Goal: Task Accomplishment & Management: Manage account settings

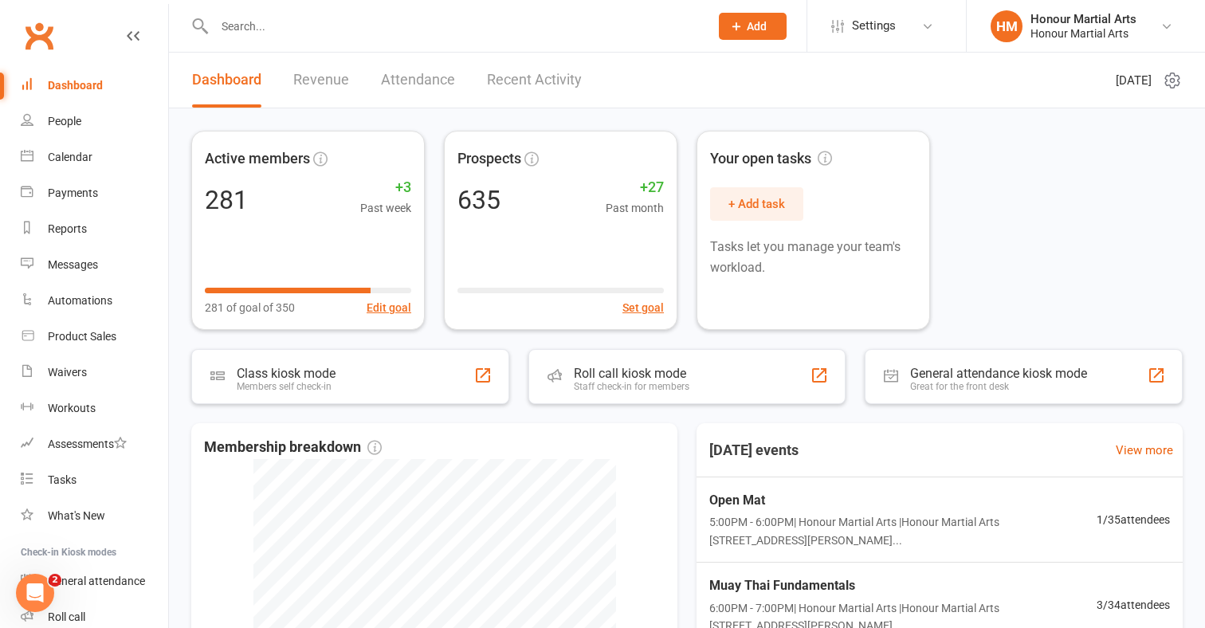
click at [331, 23] on input "text" at bounding box center [454, 26] width 488 height 22
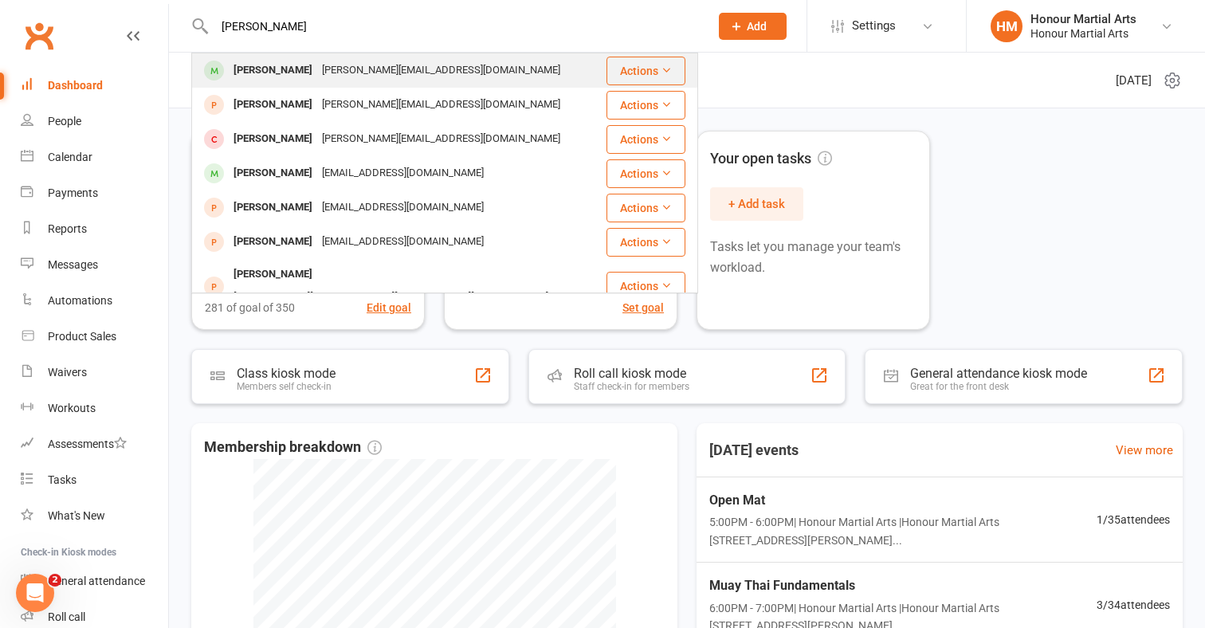
type input "[PERSON_NAME]"
click at [318, 67] on div "[PERSON_NAME][EMAIL_ADDRESS][DOMAIN_NAME]" at bounding box center [441, 70] width 248 height 23
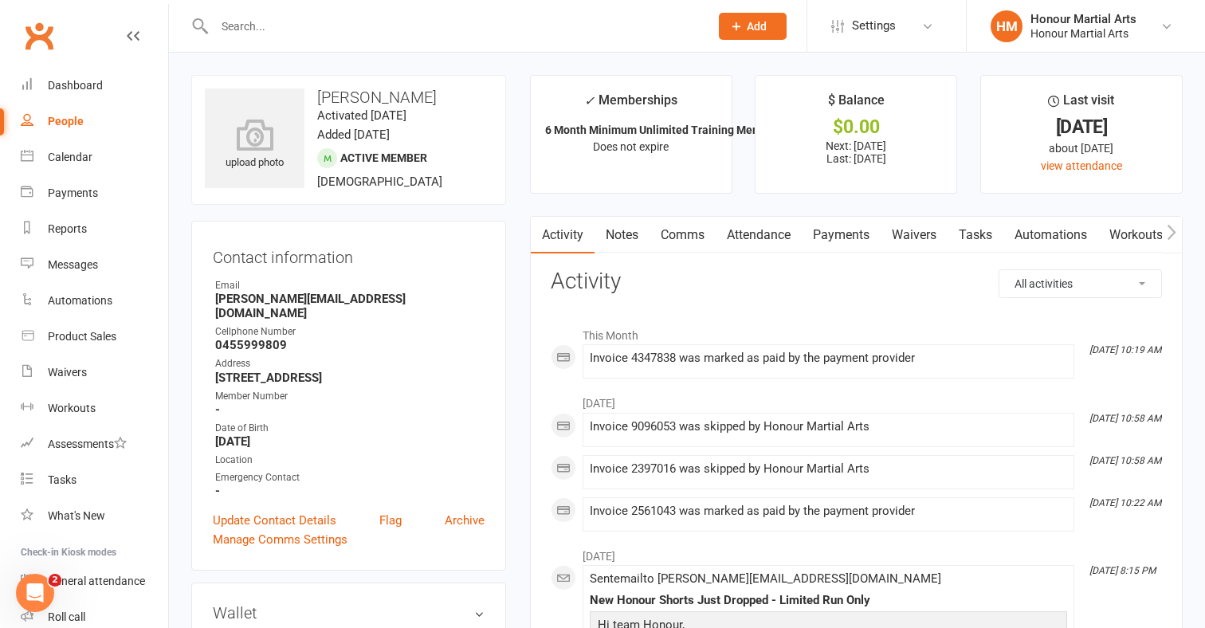
click at [852, 225] on link "Payments" at bounding box center [841, 235] width 79 height 37
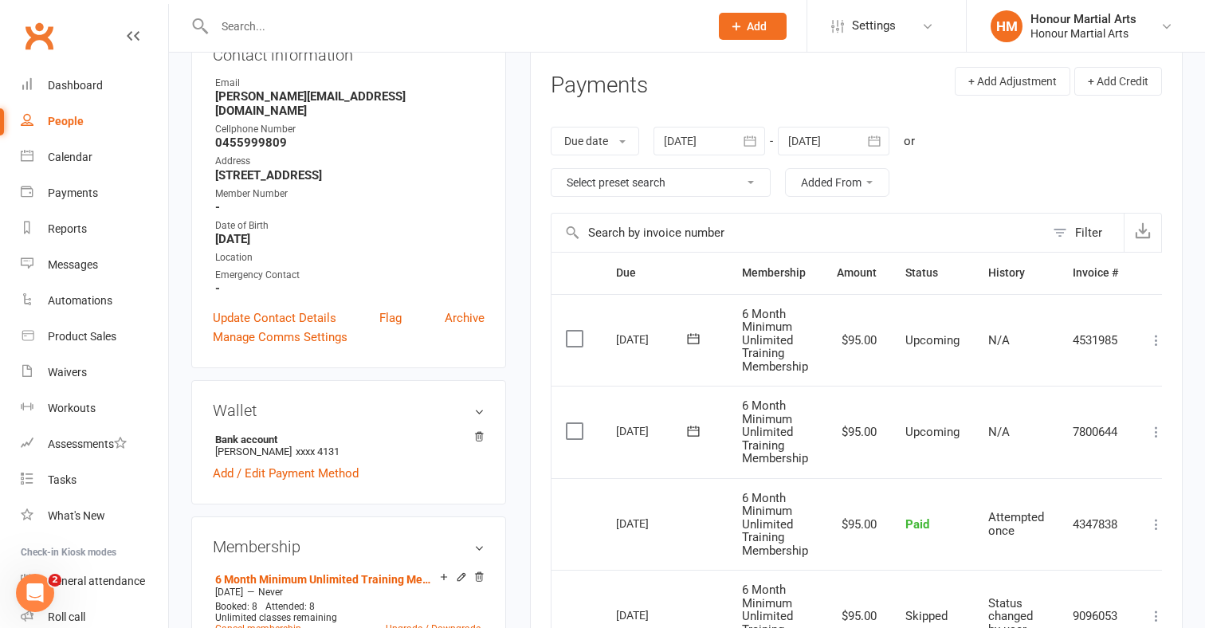
scroll to position [206, 0]
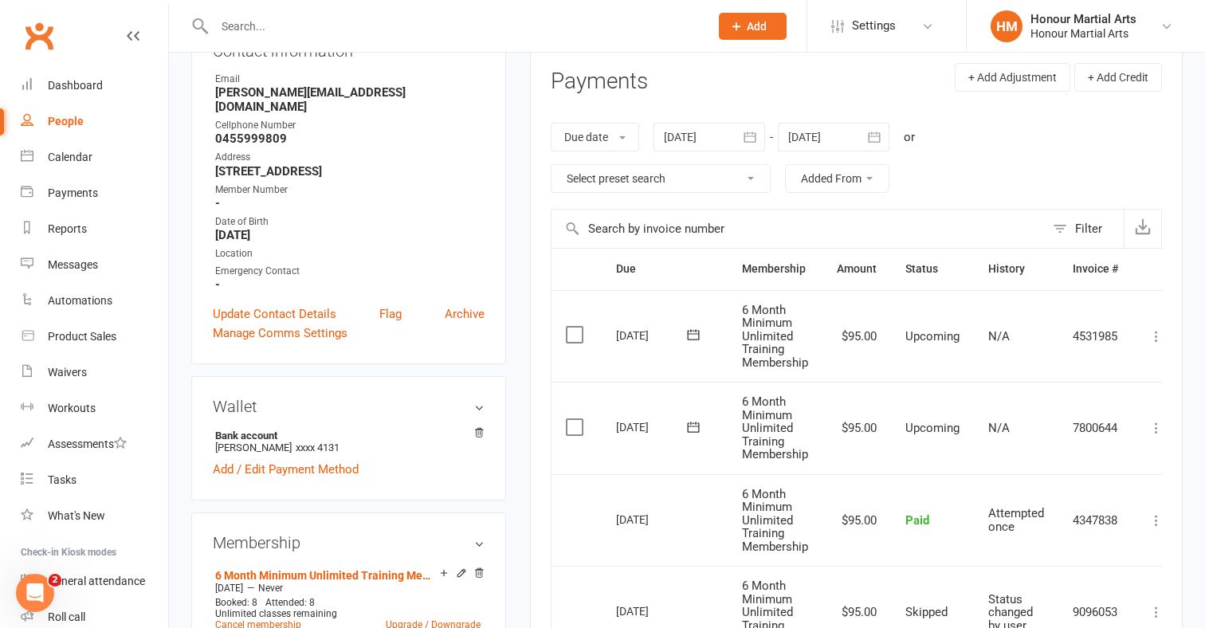
select select "1"
type input "[DATE]"
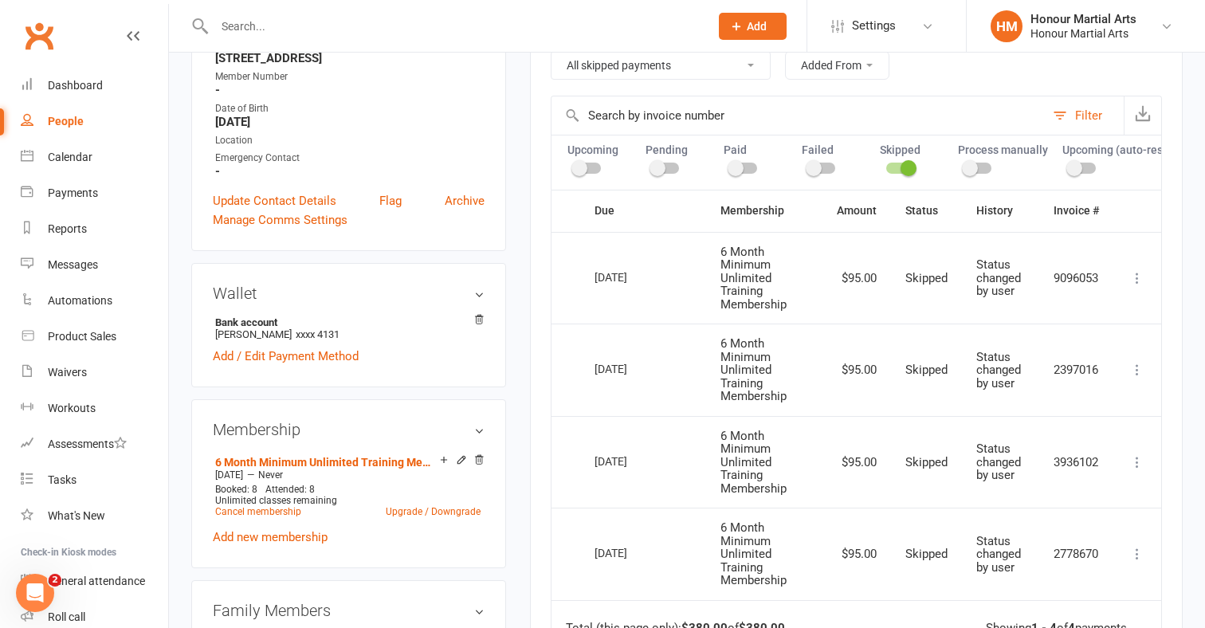
scroll to position [155, 0]
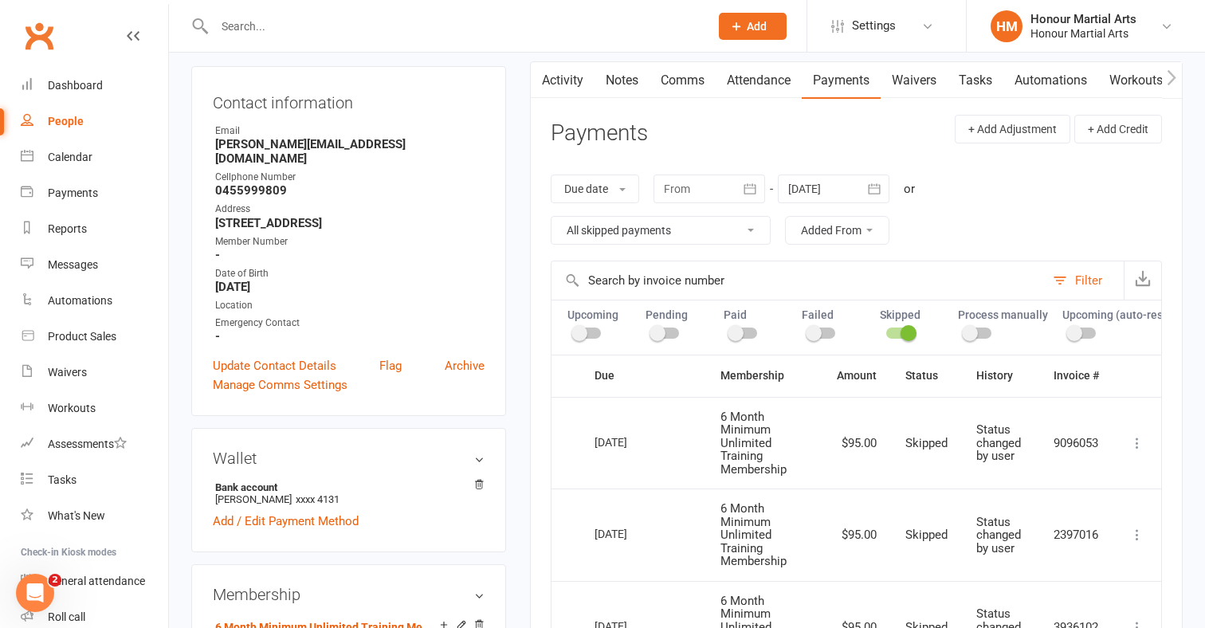
click at [680, 73] on link "Comms" at bounding box center [682, 80] width 66 height 37
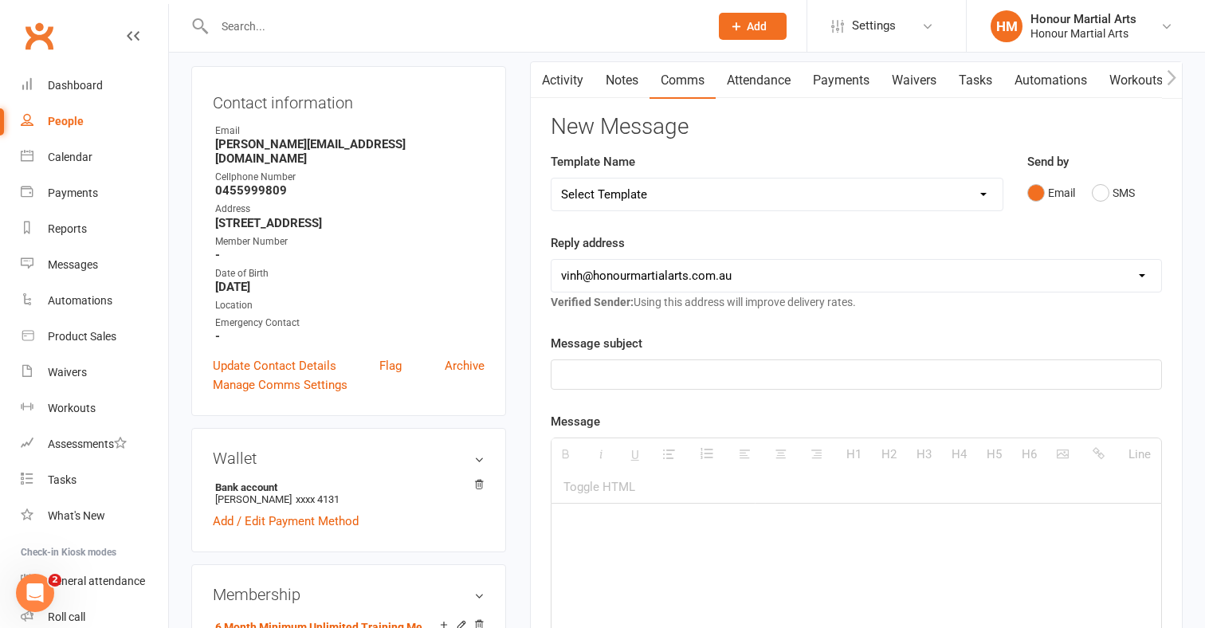
click at [766, 76] on link "Attendance" at bounding box center [758, 80] width 86 height 37
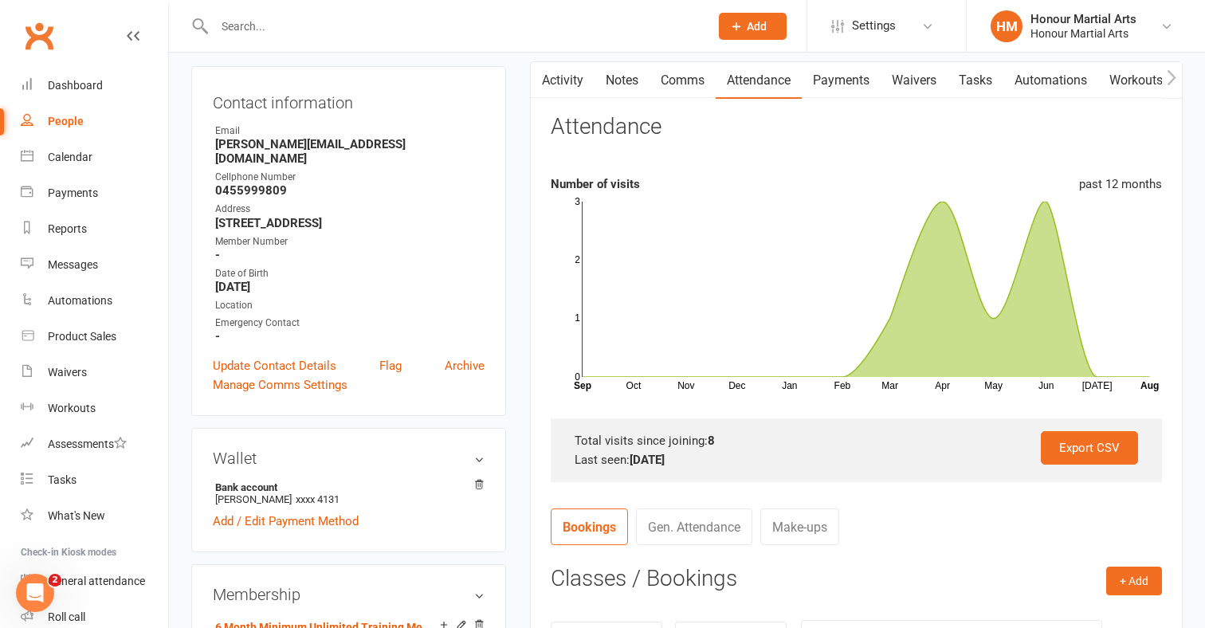
click at [833, 73] on link "Payments" at bounding box center [841, 80] width 79 height 37
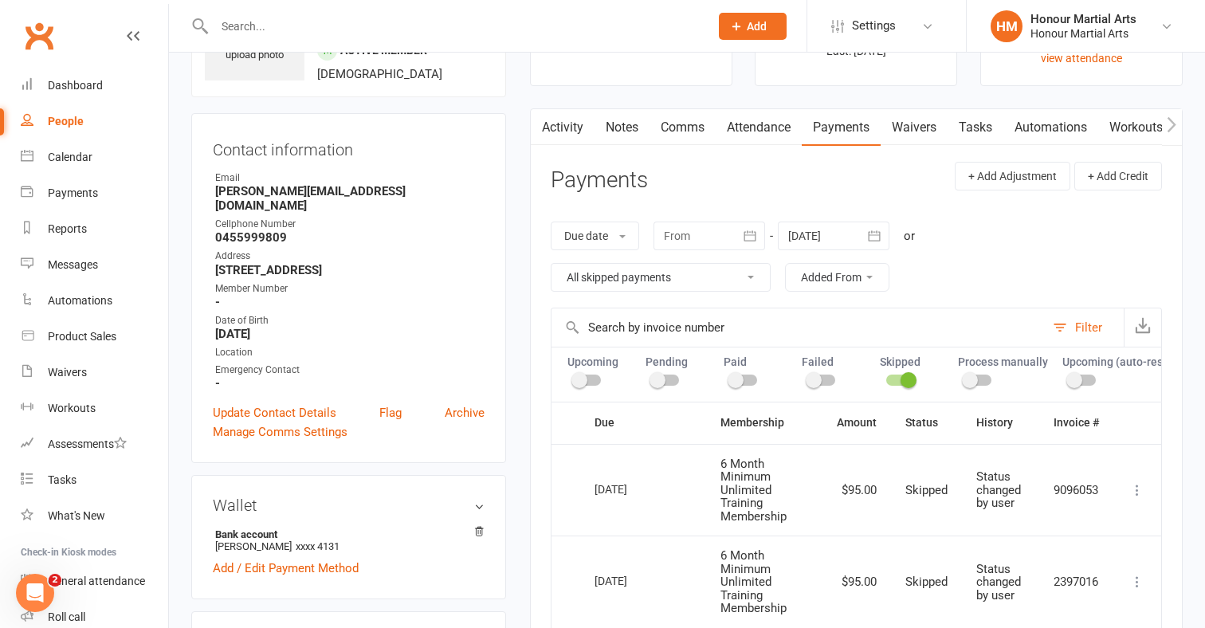
scroll to position [127, 0]
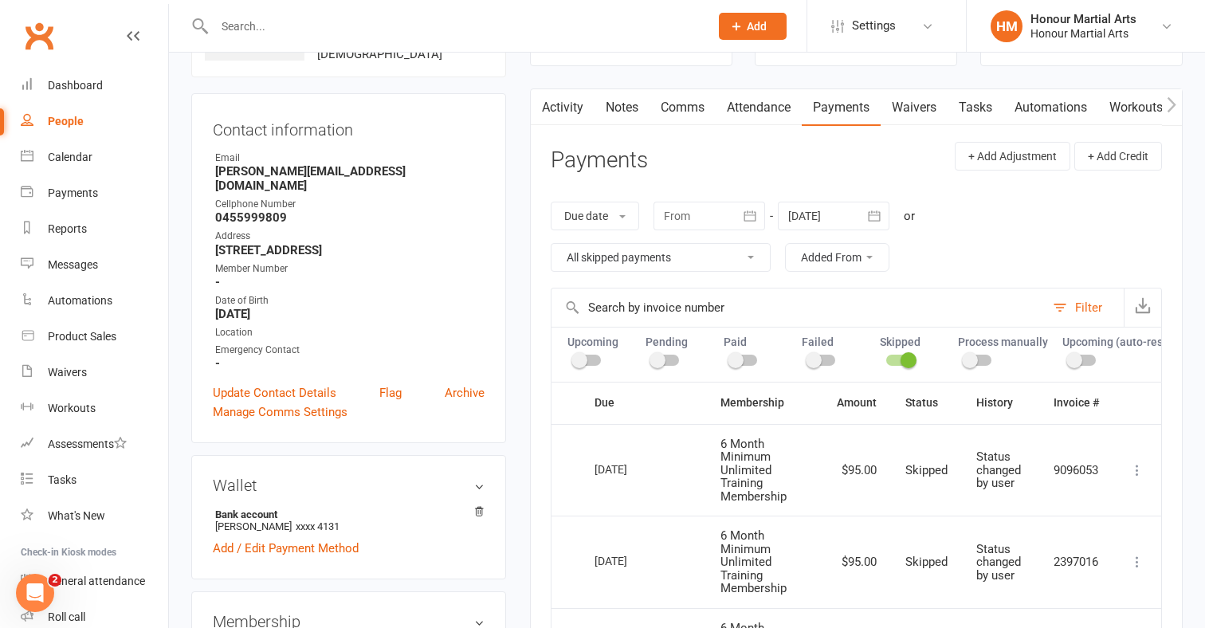
select select "6"
type input "[DATE]"
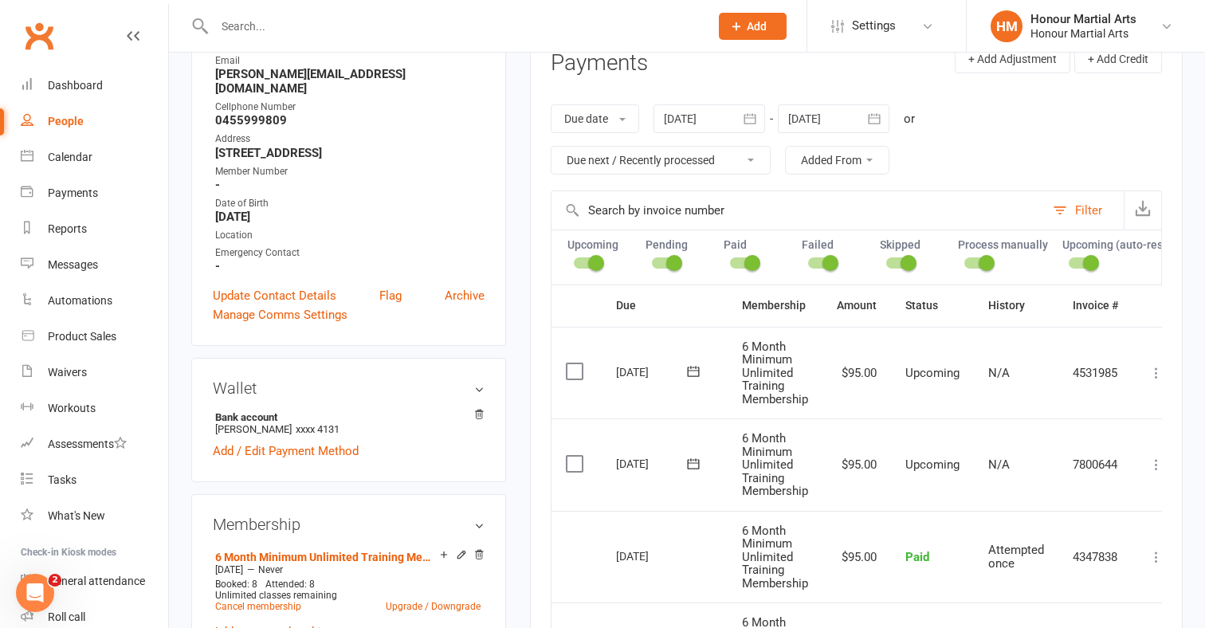
scroll to position [212, 0]
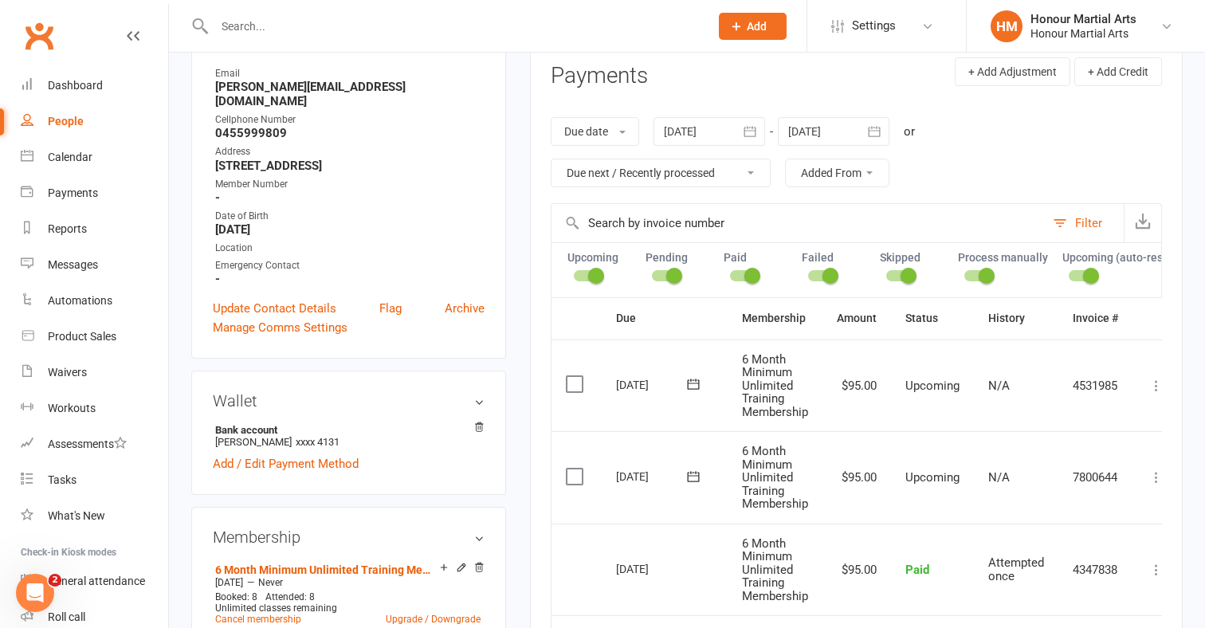
click at [868, 127] on icon "button" at bounding box center [874, 131] width 16 height 16
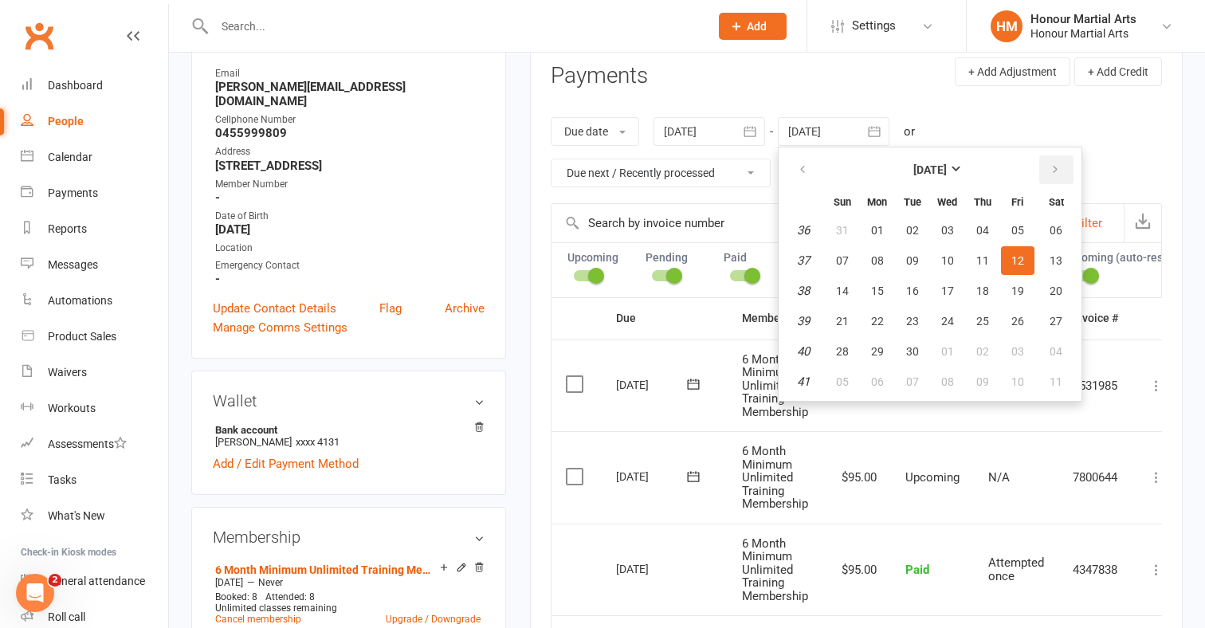
click at [1059, 171] on icon "button" at bounding box center [1054, 169] width 11 height 13
click at [982, 292] on span "16" at bounding box center [982, 290] width 13 height 13
type input "[DATE]"
select select
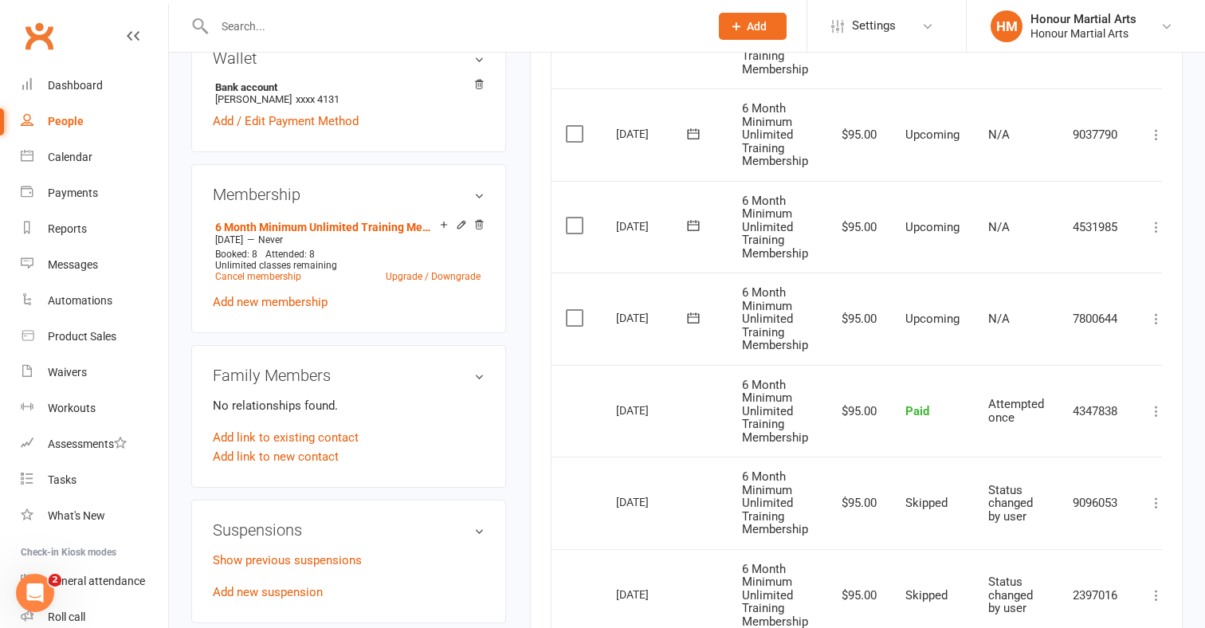
scroll to position [531, 0]
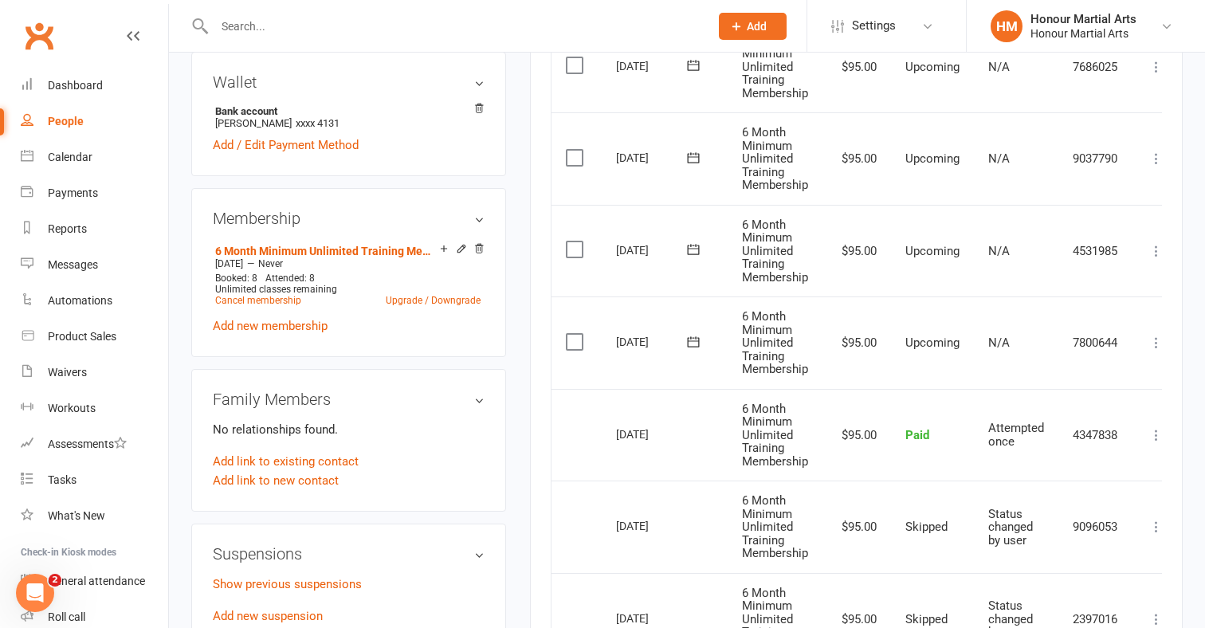
click at [1158, 335] on icon at bounding box center [1156, 343] width 16 height 16
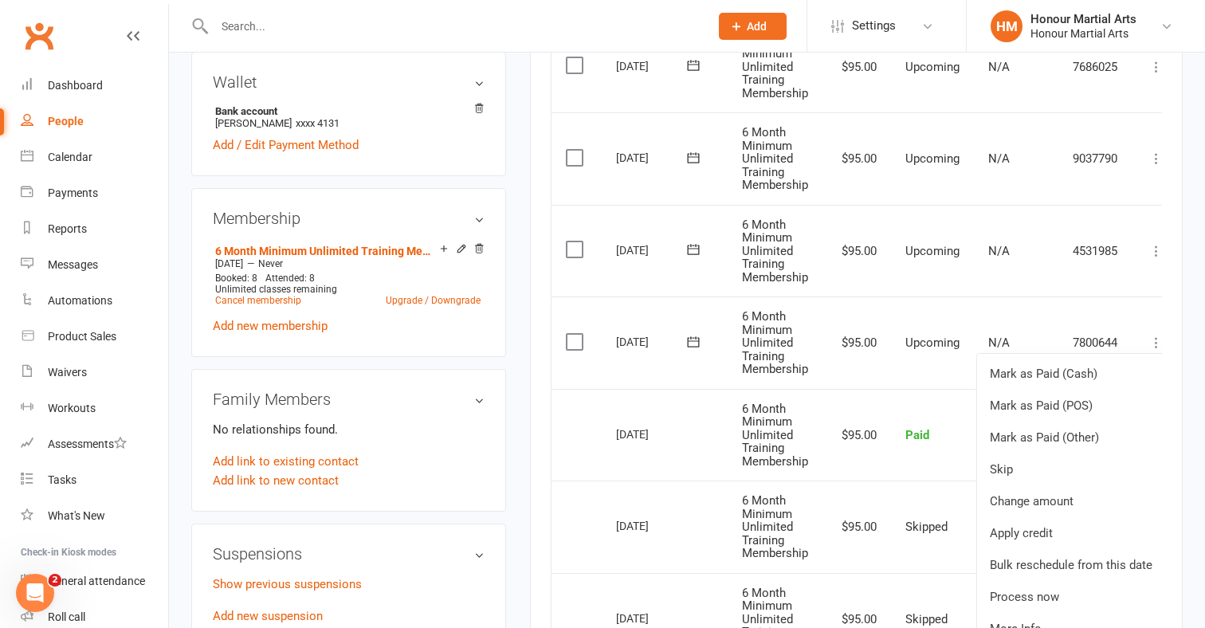
scroll to position [0, 6]
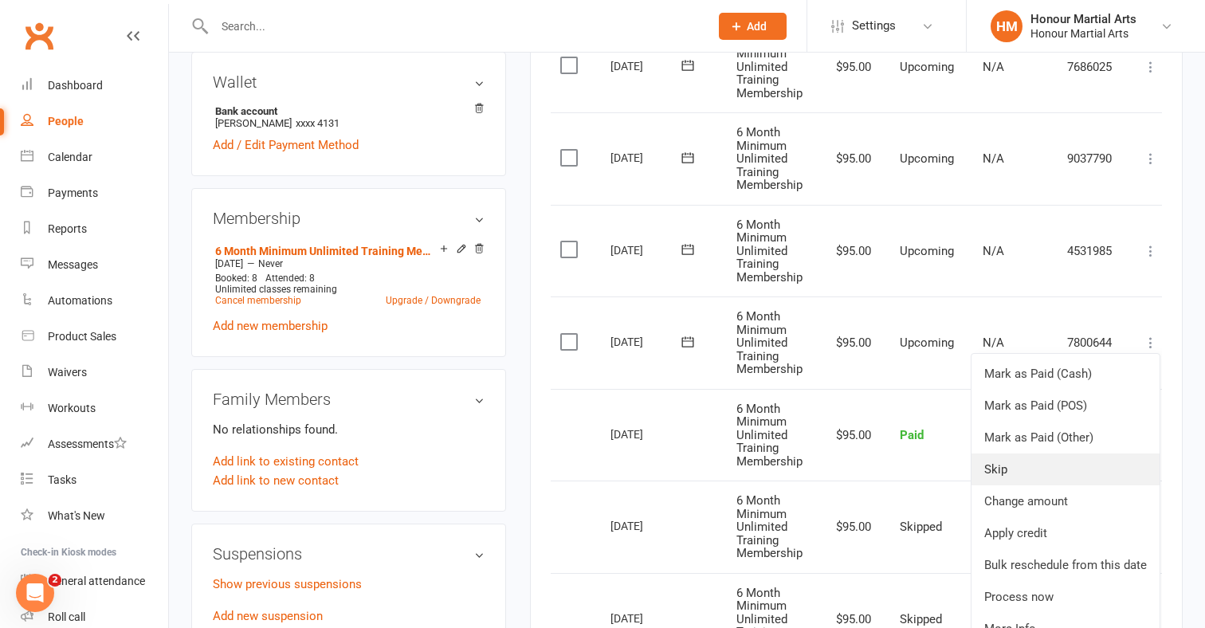
click at [1002, 461] on link "Skip" at bounding box center [1065, 469] width 188 height 32
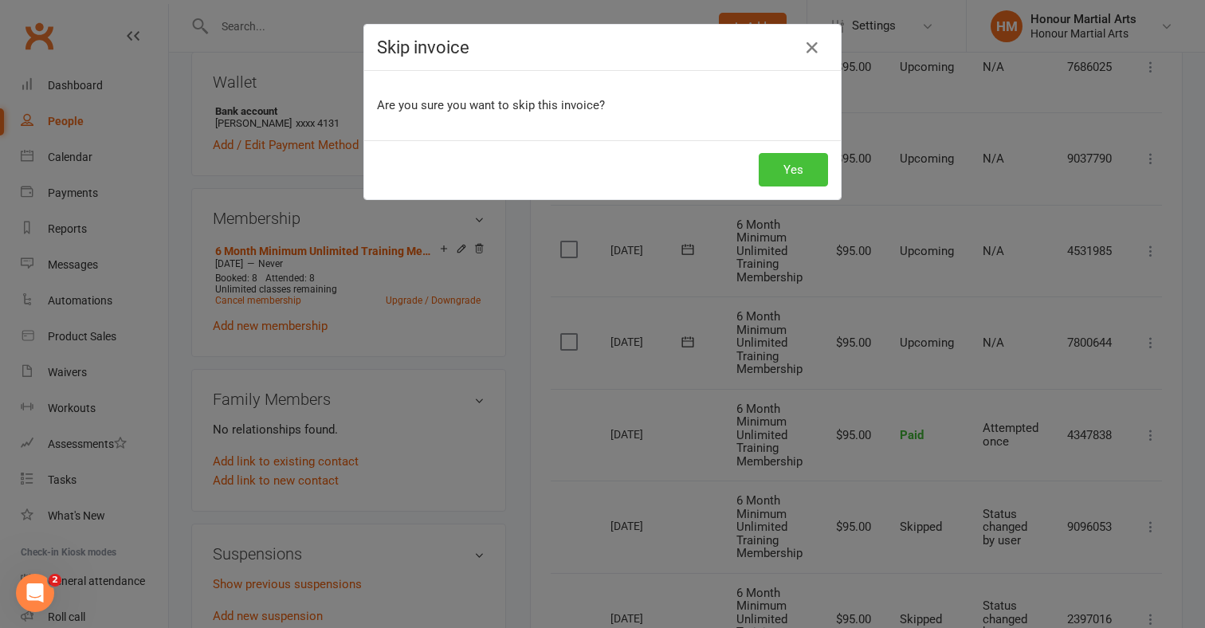
click at [809, 175] on button "Yes" at bounding box center [793, 169] width 69 height 33
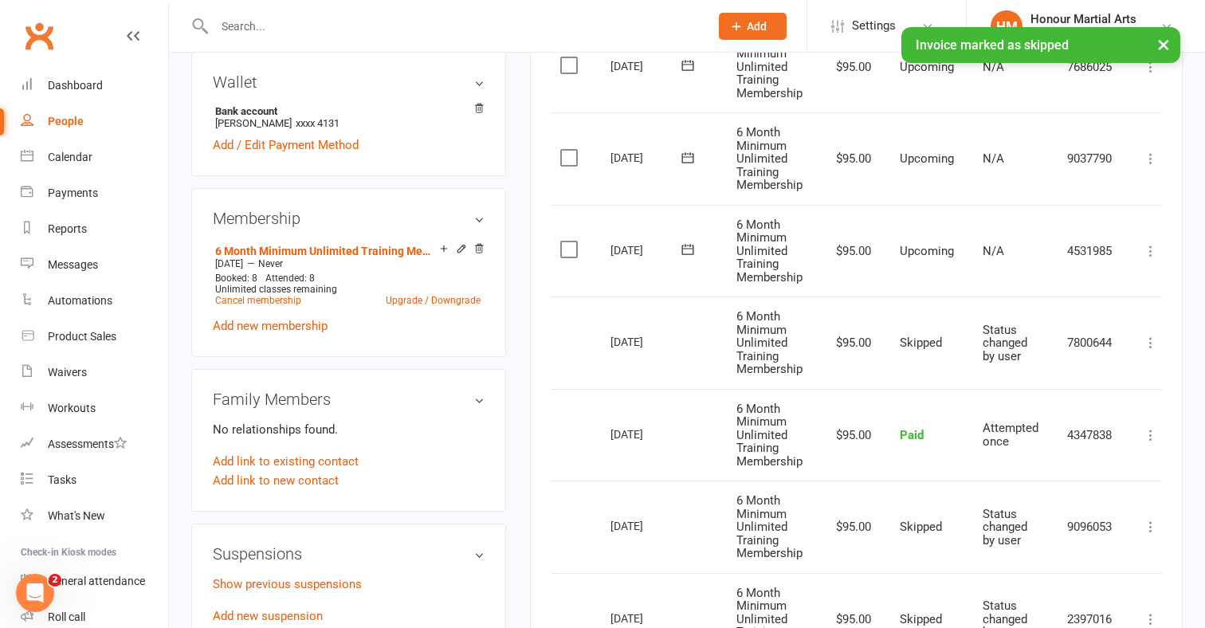
click at [1152, 243] on icon at bounding box center [1151, 251] width 16 height 16
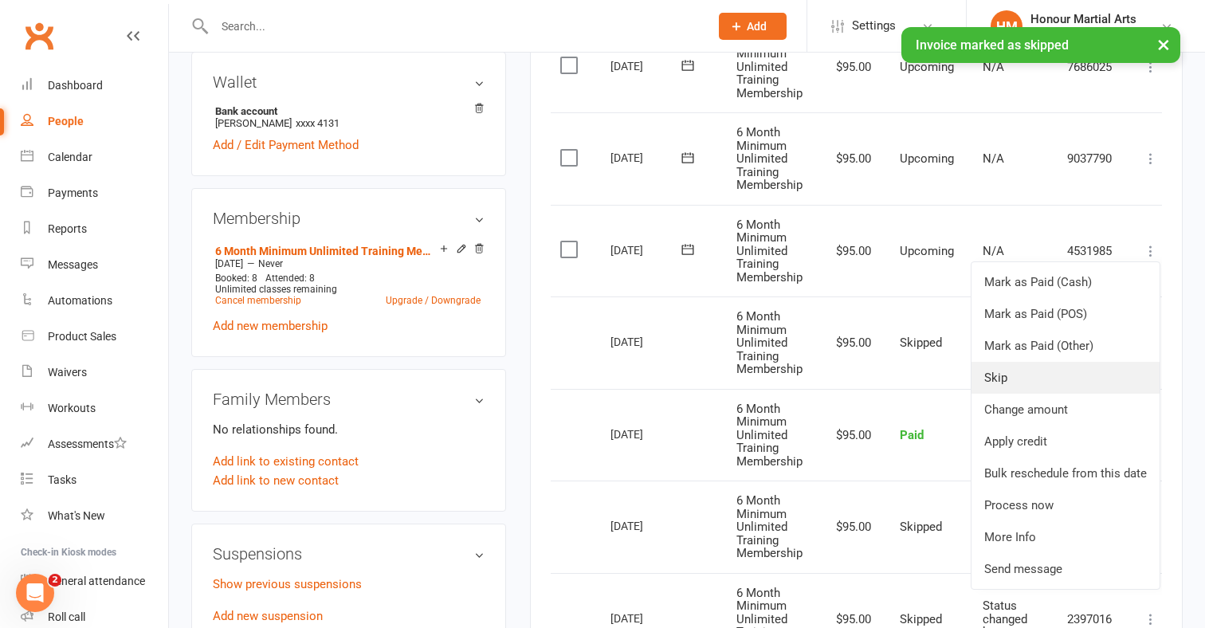
click at [1030, 366] on link "Skip" at bounding box center [1065, 378] width 188 height 32
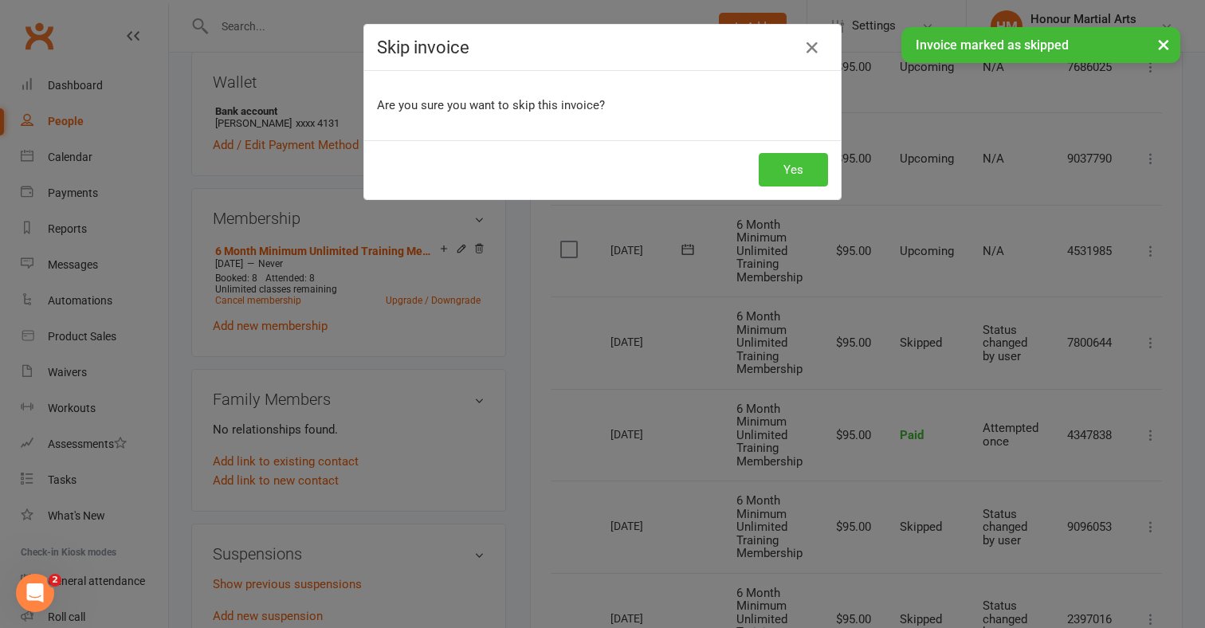
click at [809, 178] on button "Yes" at bounding box center [793, 169] width 69 height 33
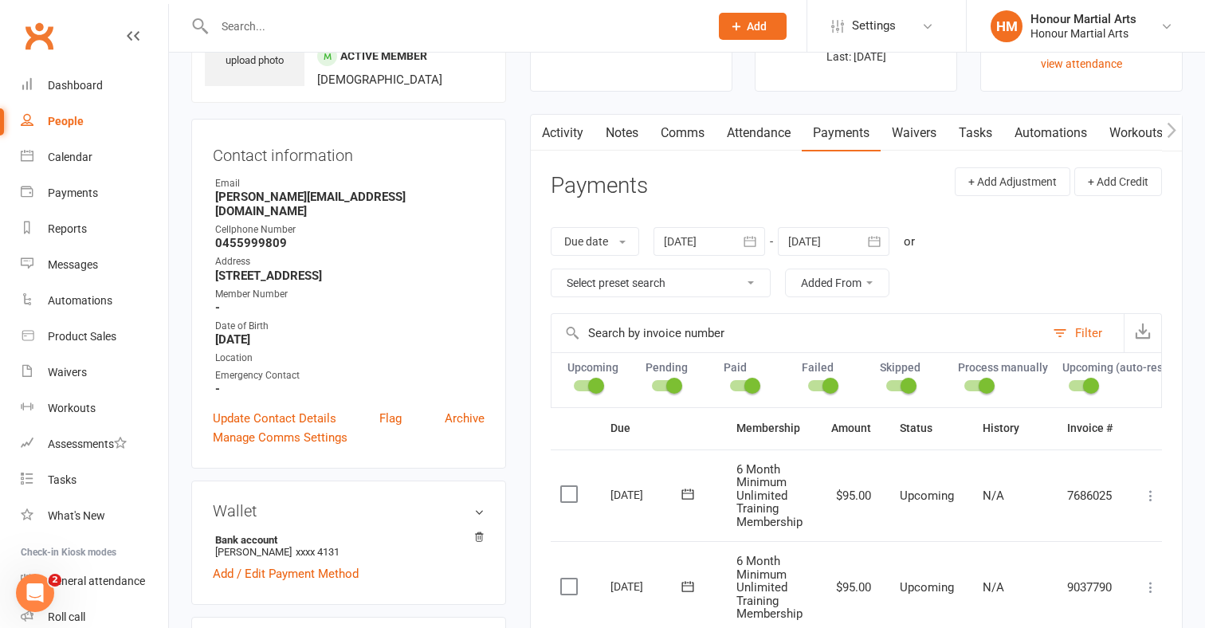
scroll to position [100, 0]
click at [291, 20] on input "text" at bounding box center [454, 26] width 488 height 22
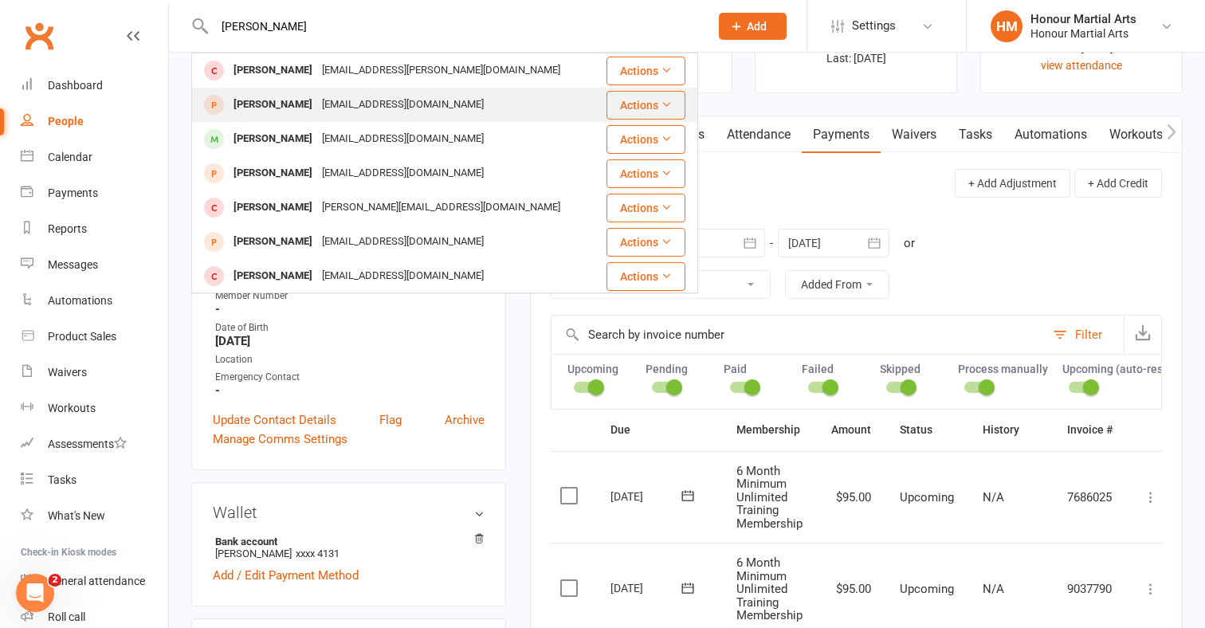
type input "[PERSON_NAME]"
click at [293, 108] on div "[PERSON_NAME]" at bounding box center [273, 104] width 88 height 23
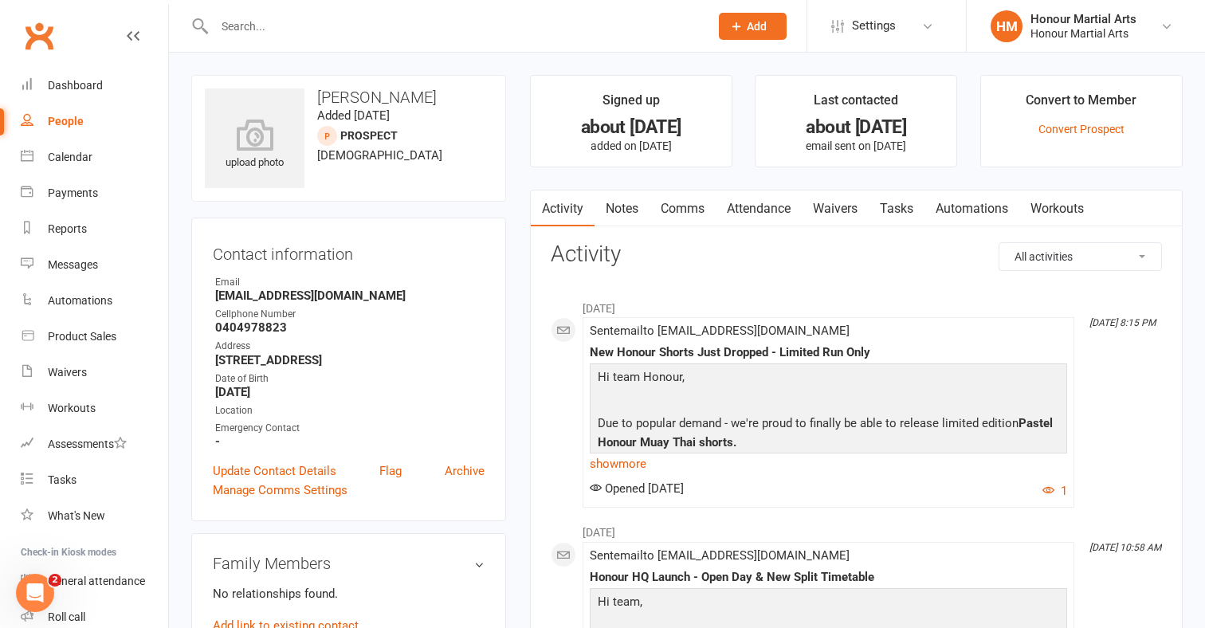
click at [319, 33] on input "text" at bounding box center [454, 26] width 488 height 22
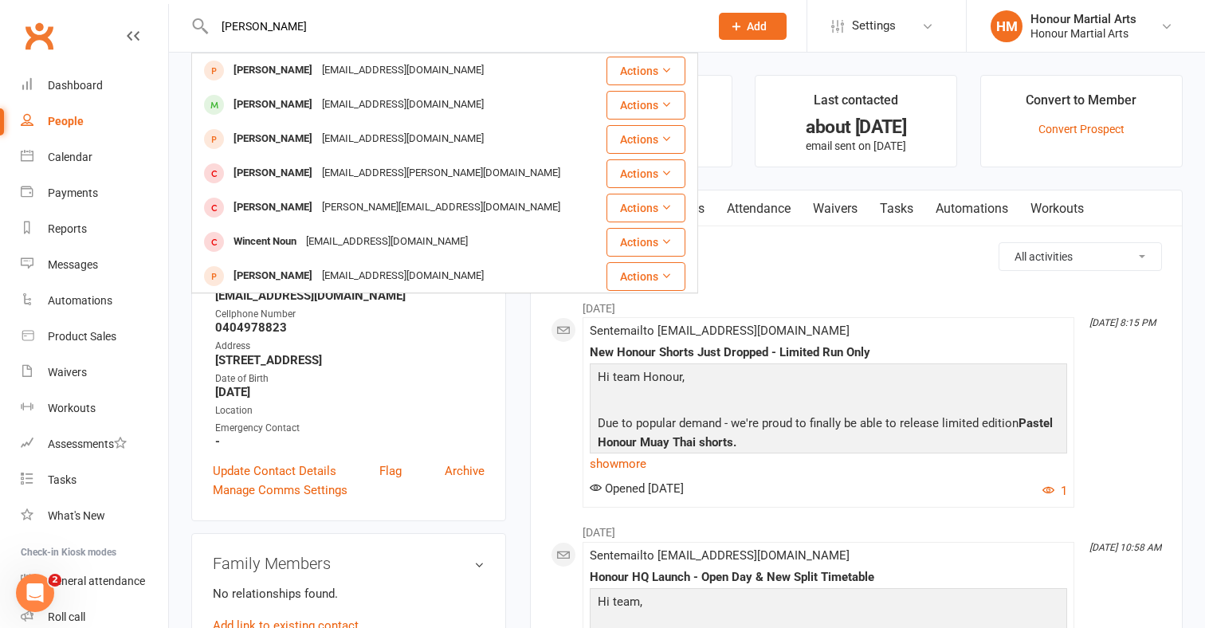
click at [323, 34] on input "[PERSON_NAME]" at bounding box center [454, 26] width 488 height 22
paste input "[PERSON_NAME]"
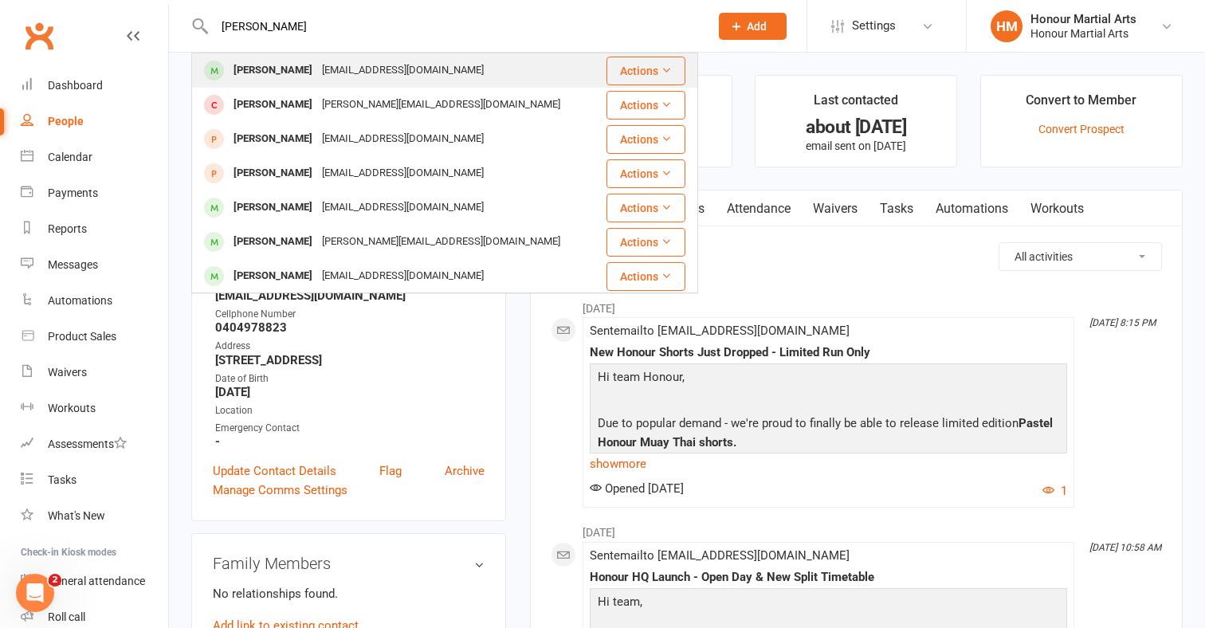
type input "[PERSON_NAME]"
click at [277, 73] on div "[PERSON_NAME]" at bounding box center [273, 70] width 88 height 23
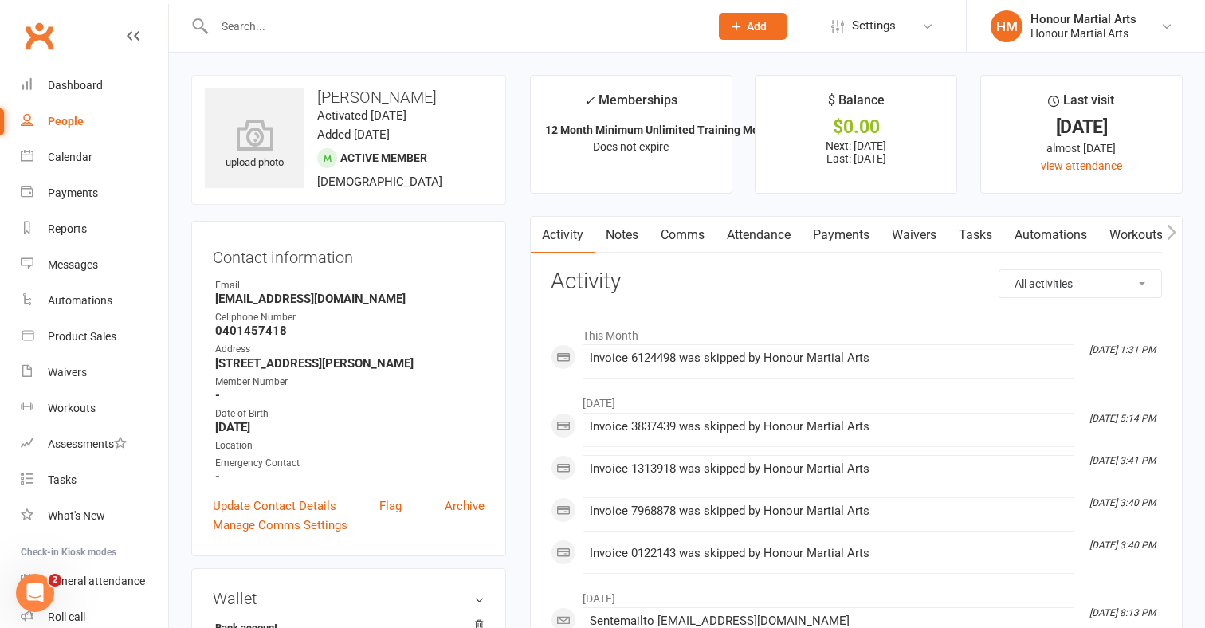
click at [857, 225] on link "Payments" at bounding box center [841, 235] width 79 height 37
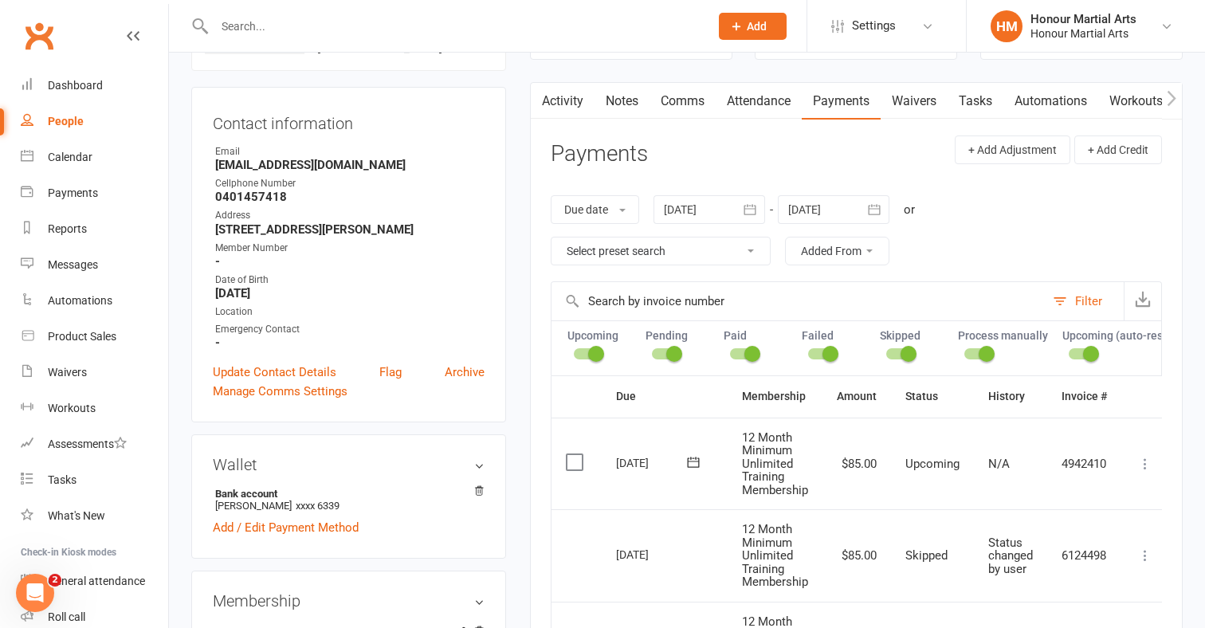
scroll to position [116, 0]
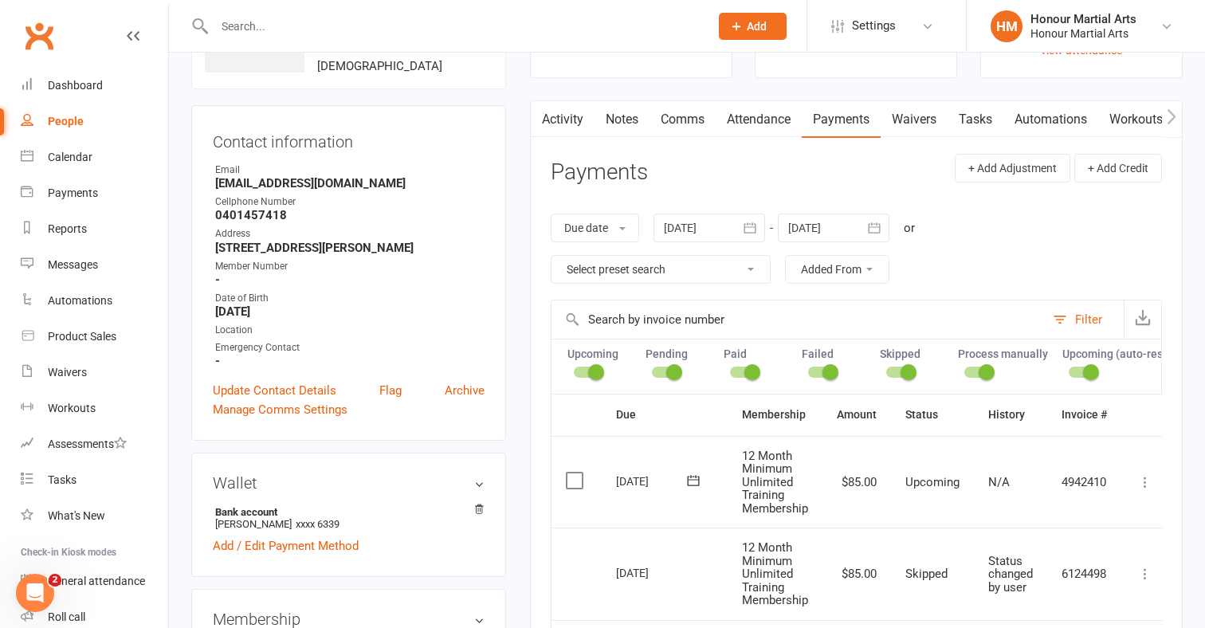
click at [886, 221] on button "button" at bounding box center [874, 228] width 29 height 29
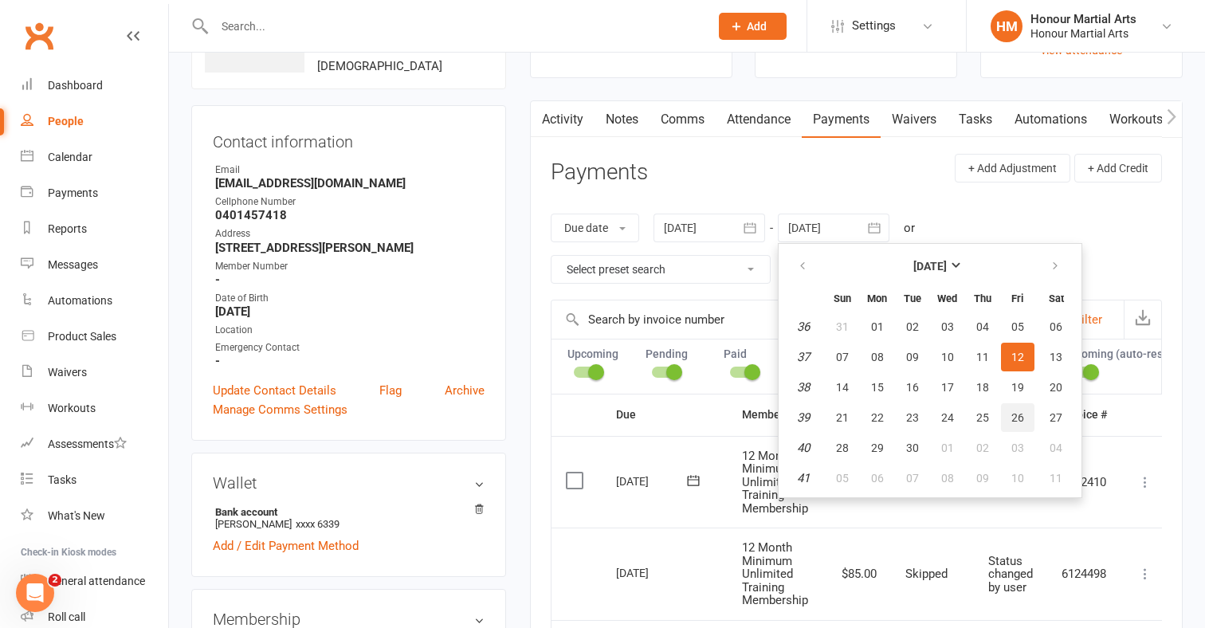
click at [1013, 411] on span "26" at bounding box center [1017, 417] width 13 height 13
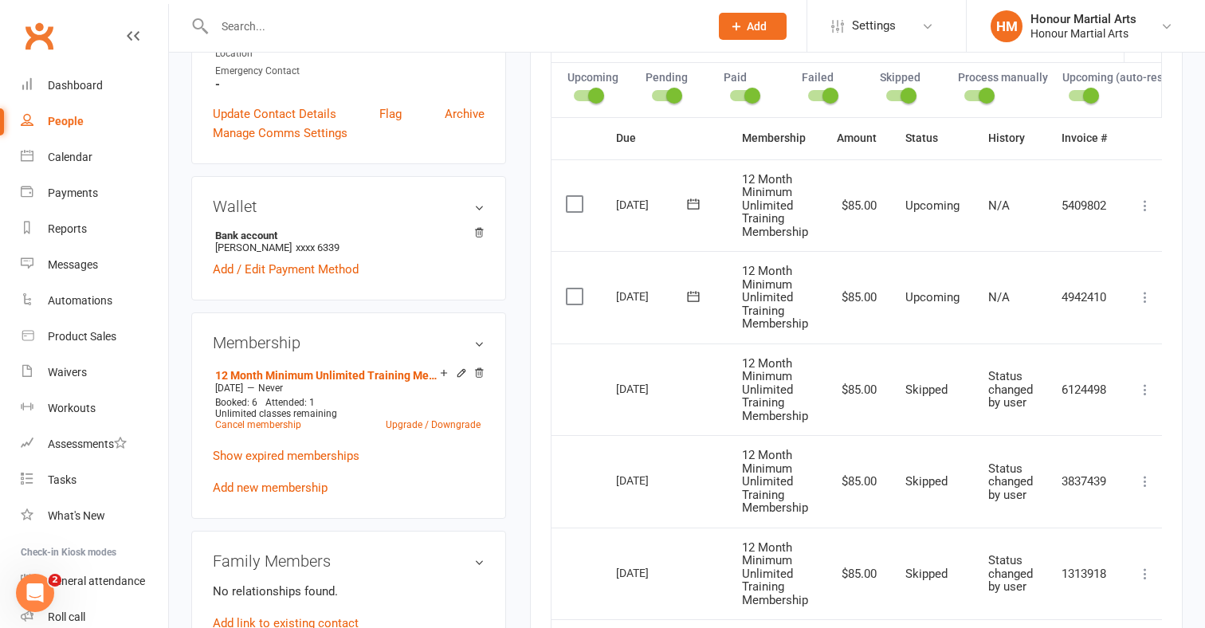
scroll to position [389, 0]
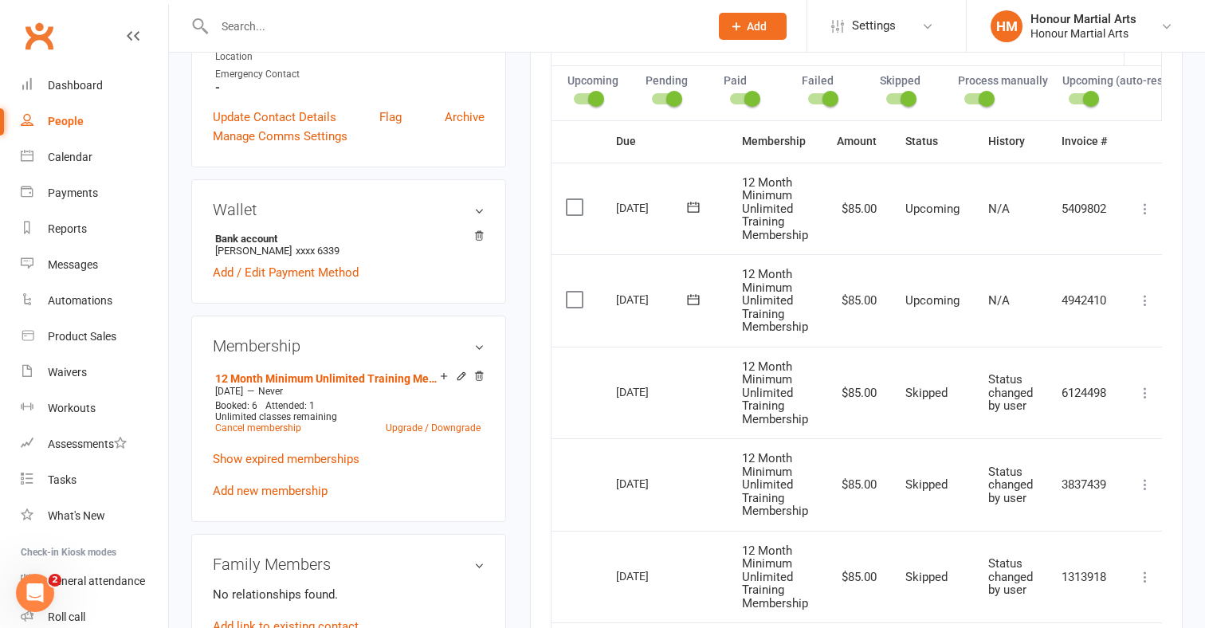
click at [1147, 292] on icon at bounding box center [1145, 300] width 16 height 16
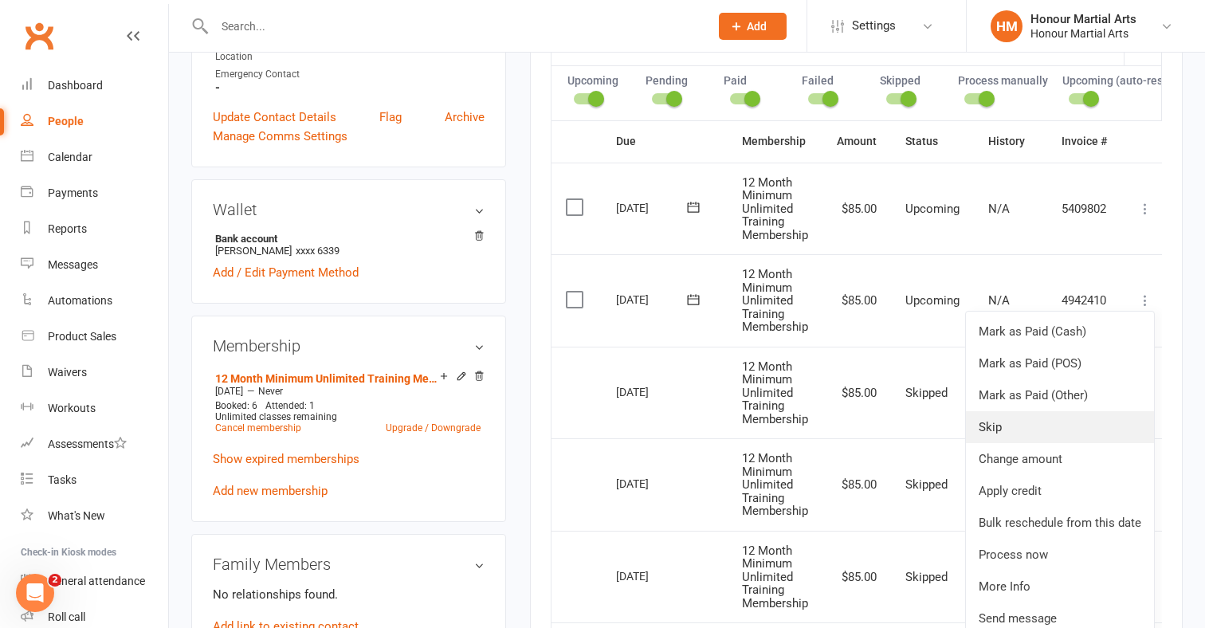
click at [1022, 424] on link "Skip" at bounding box center [1060, 427] width 188 height 32
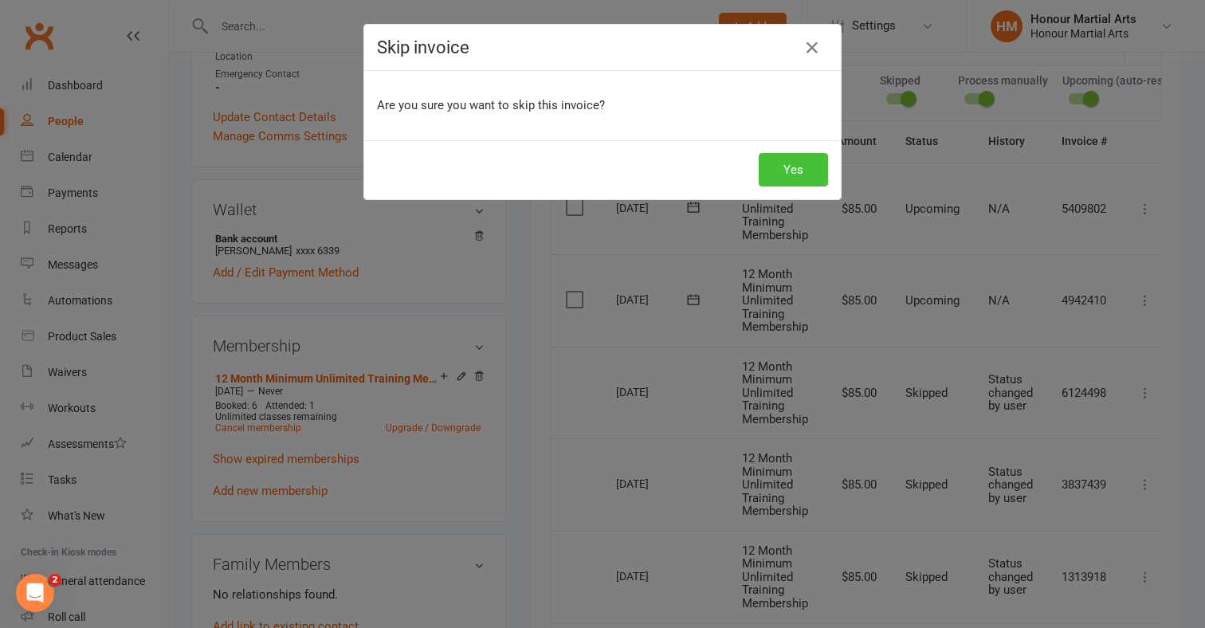
click at [809, 165] on button "Yes" at bounding box center [793, 169] width 69 height 33
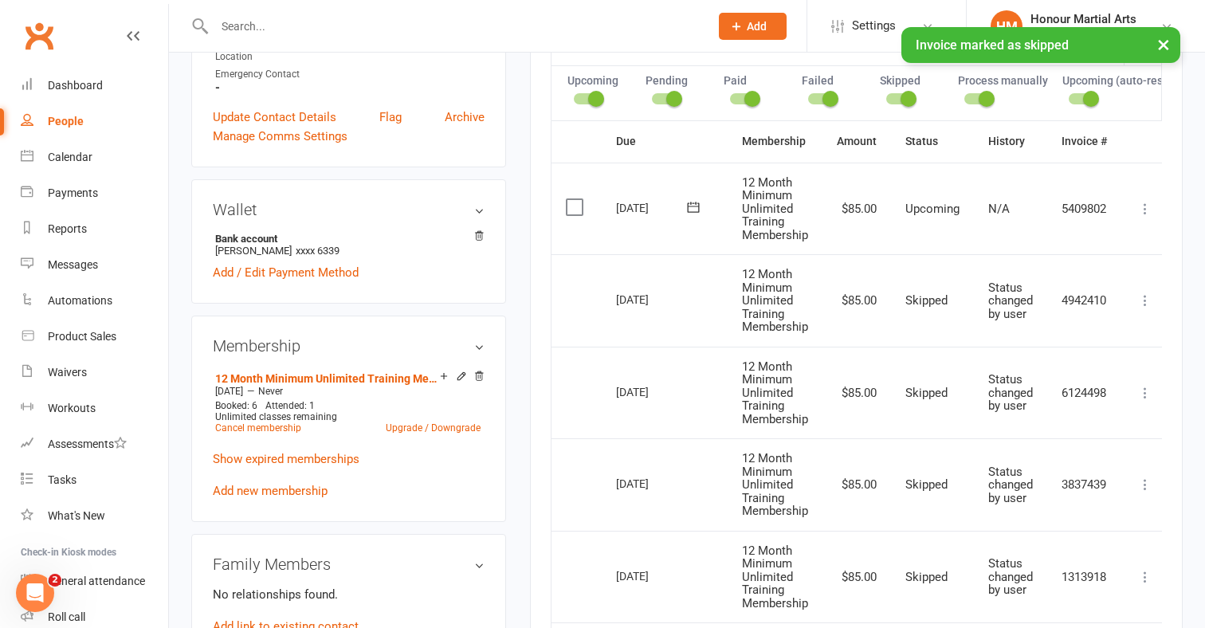
click at [1150, 202] on icon at bounding box center [1145, 209] width 16 height 16
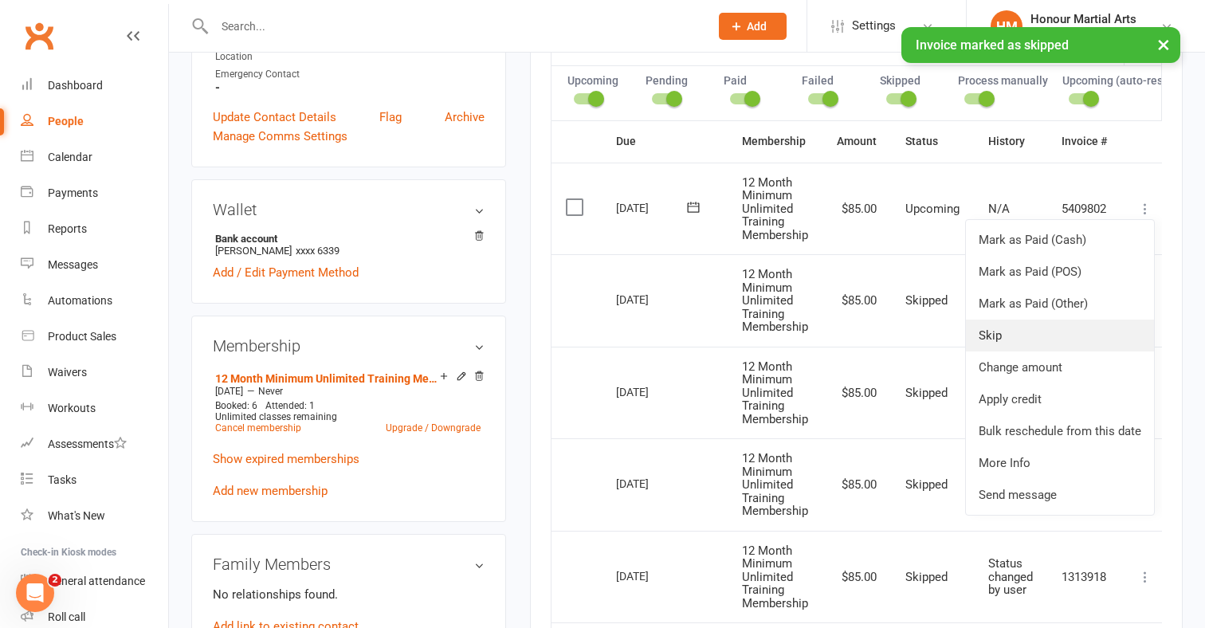
click at [1020, 335] on link "Skip" at bounding box center [1060, 335] width 188 height 32
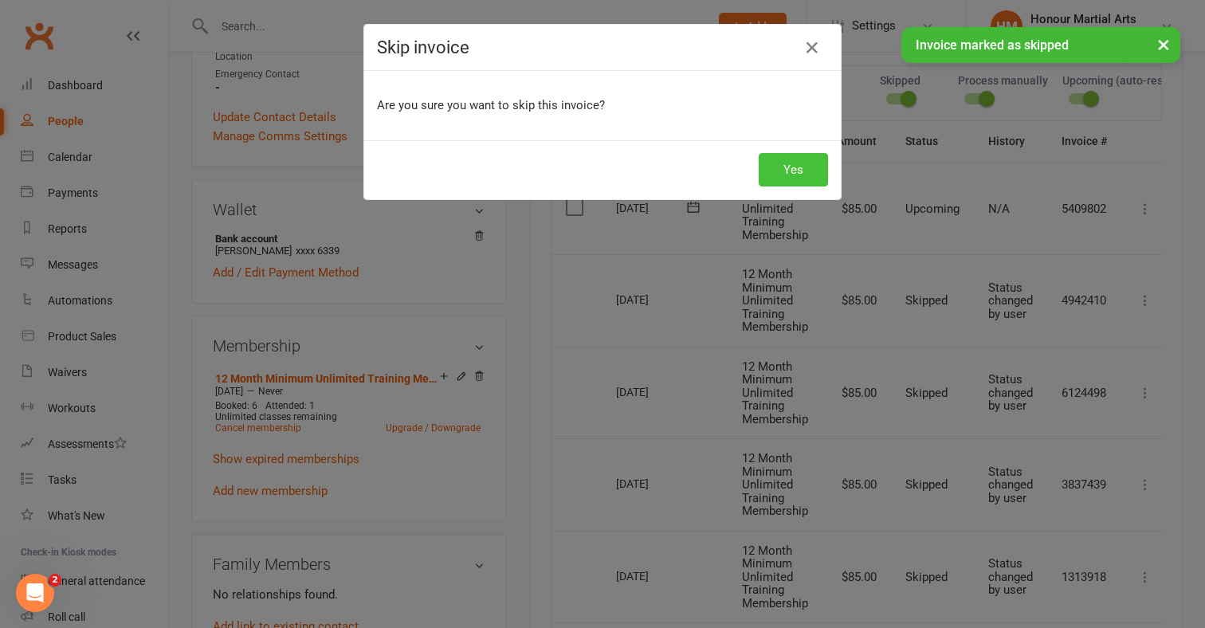
click at [800, 167] on button "Yes" at bounding box center [793, 169] width 69 height 33
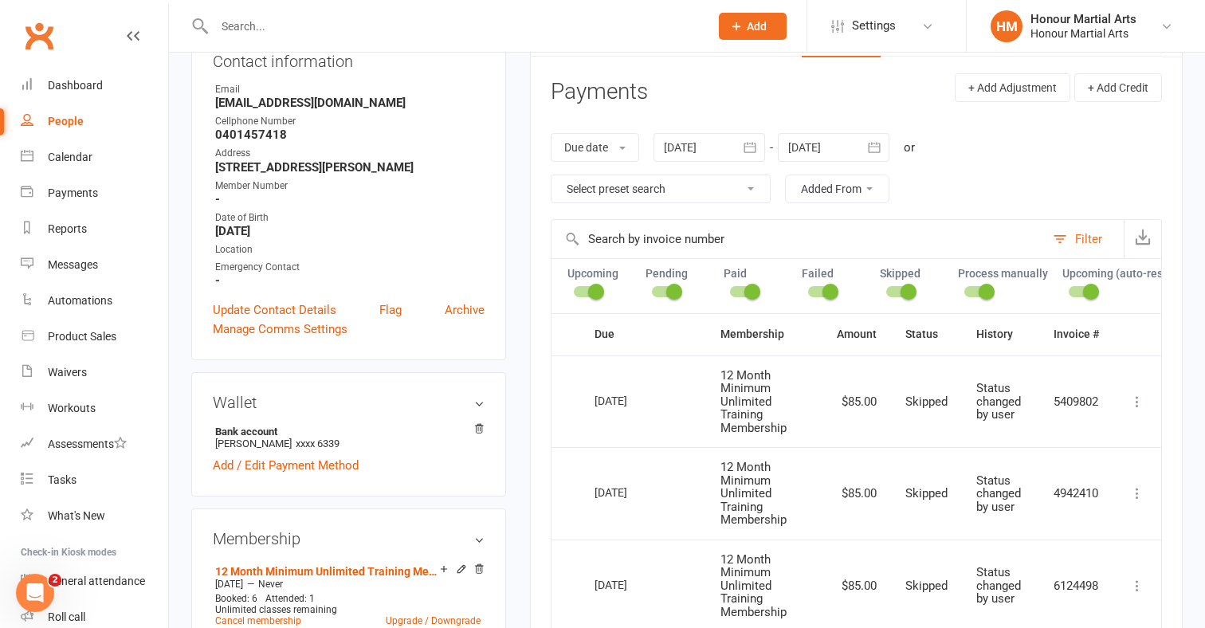
scroll to position [156, 0]
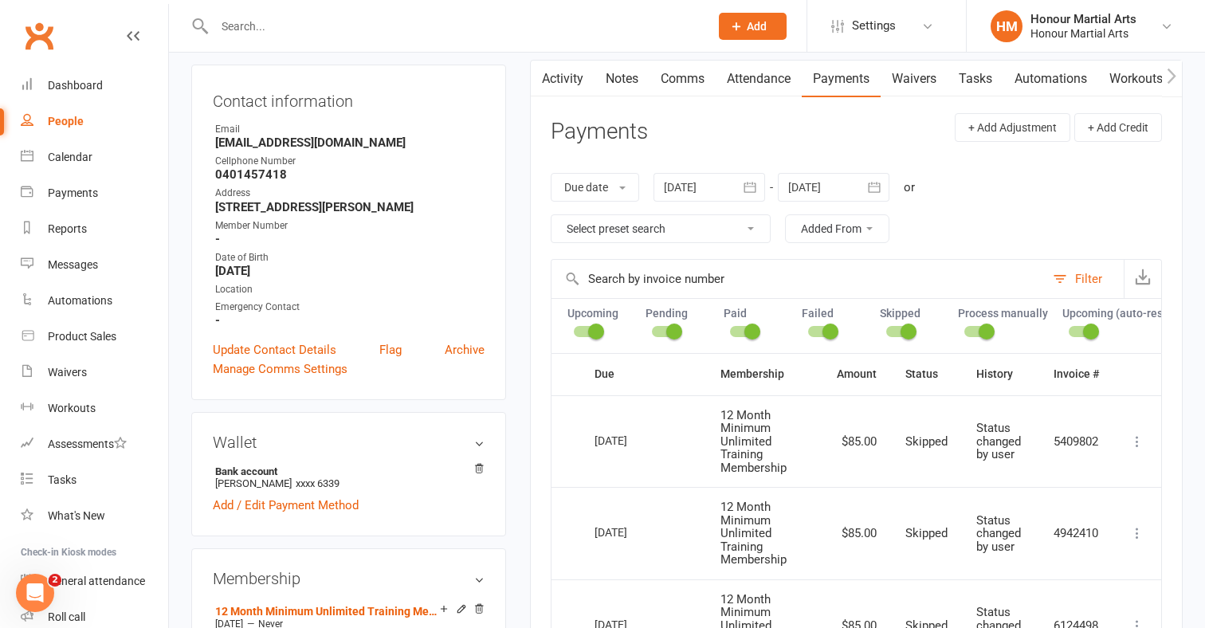
click at [880, 179] on icon "button" at bounding box center [874, 187] width 16 height 16
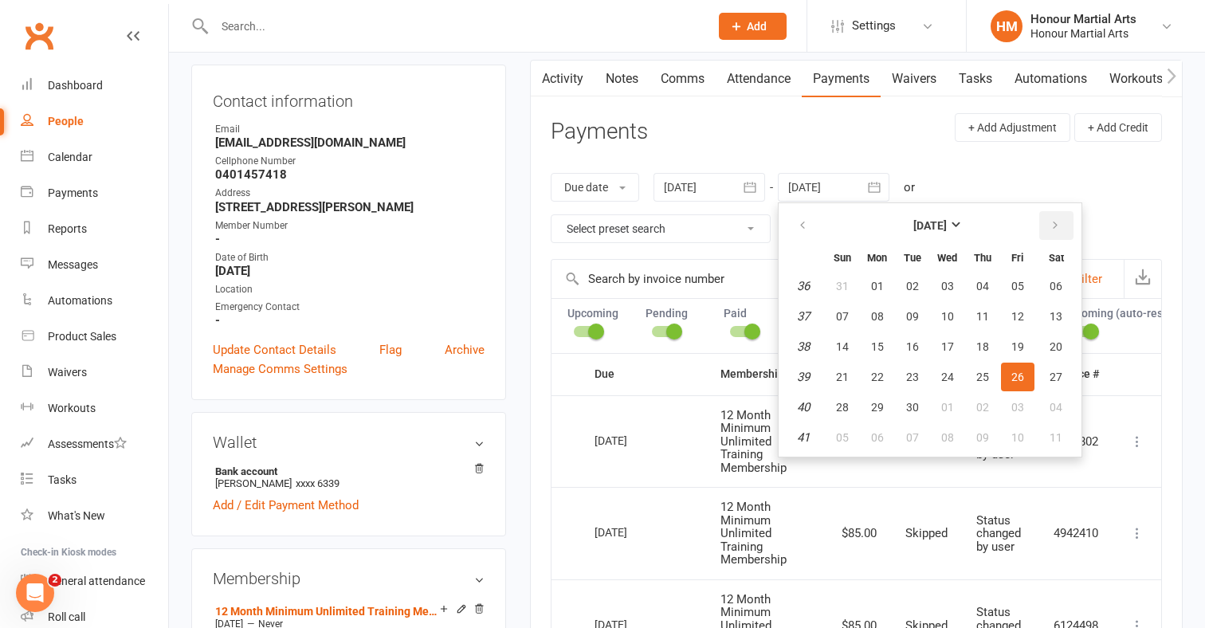
click at [1055, 224] on icon "button" at bounding box center [1054, 225] width 11 height 13
click at [947, 366] on button "22" at bounding box center [947, 377] width 33 height 29
type input "[DATE]"
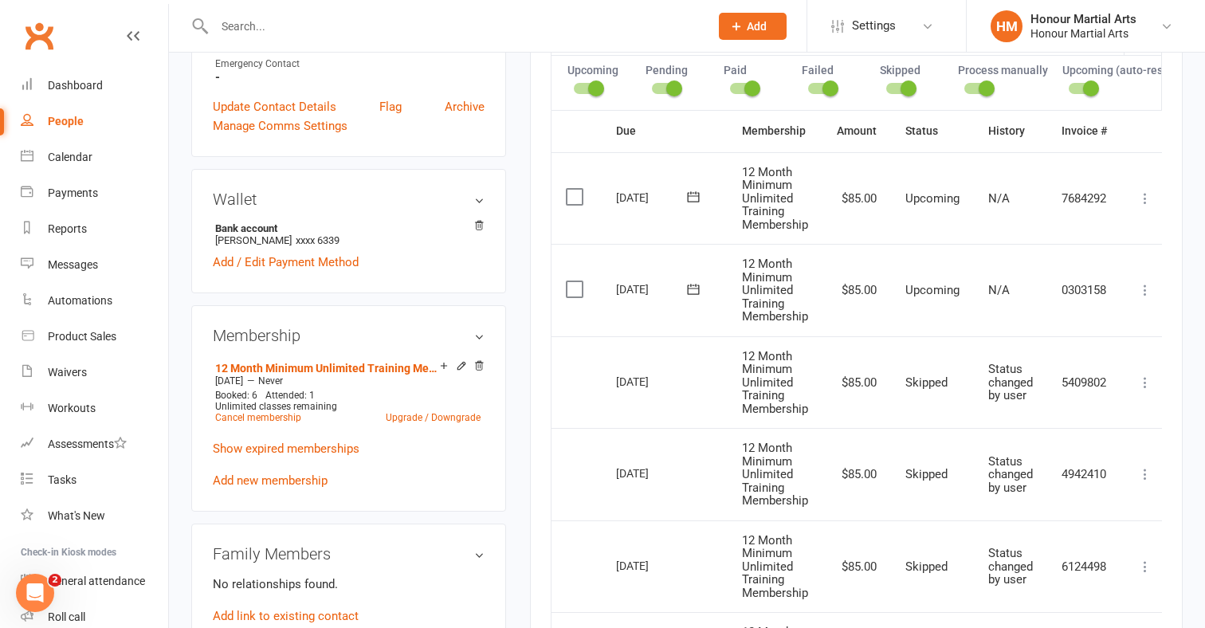
scroll to position [370, 0]
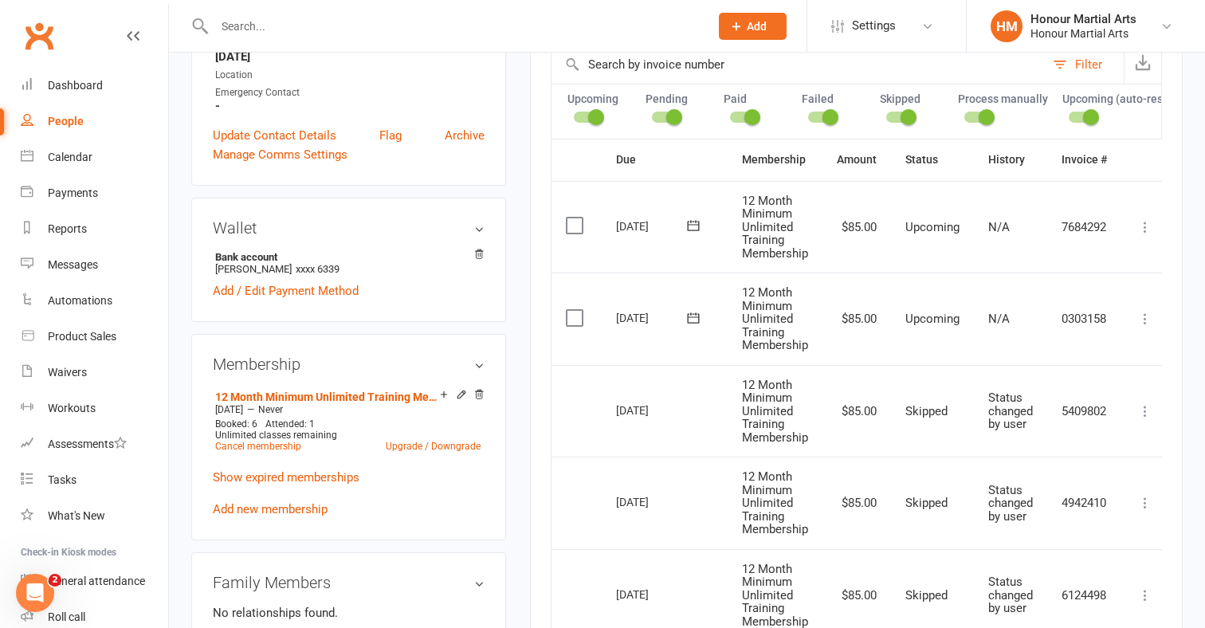
click at [1143, 311] on icon at bounding box center [1145, 319] width 16 height 16
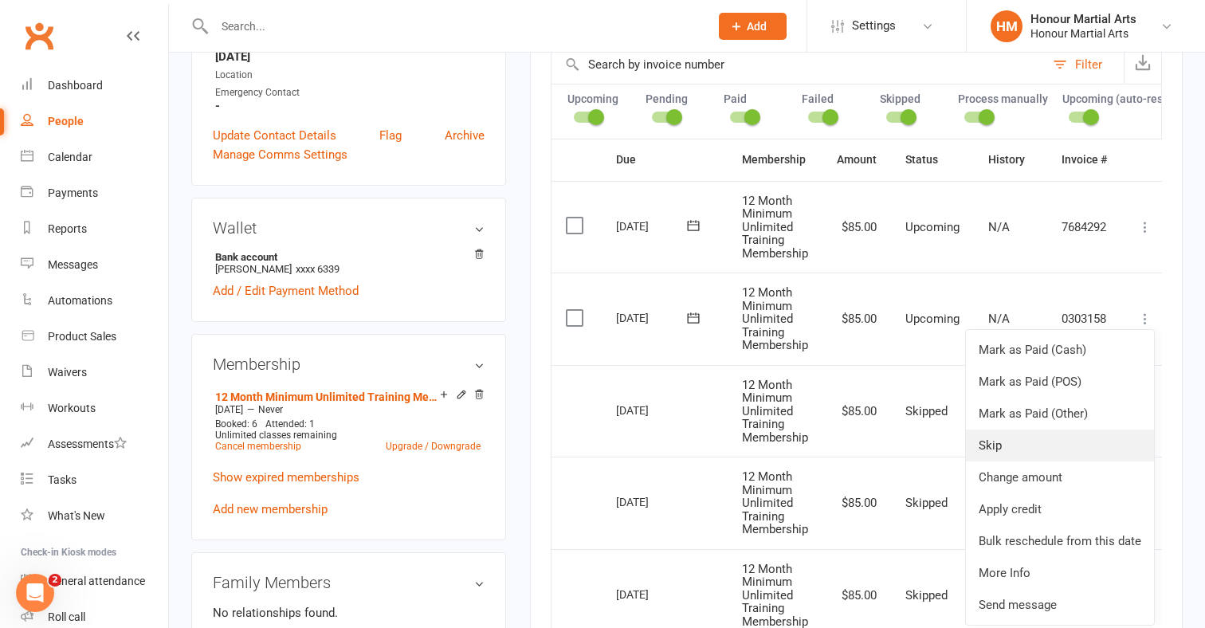
click at [1008, 444] on link "Skip" at bounding box center [1060, 445] width 188 height 32
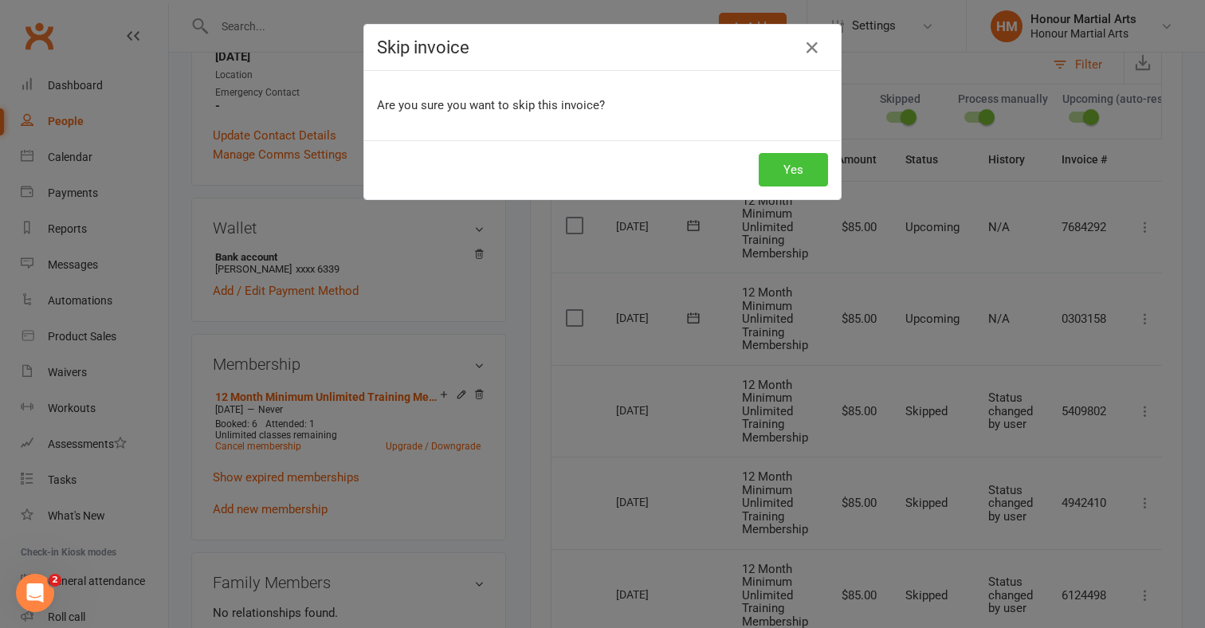
click at [790, 163] on button "Yes" at bounding box center [793, 169] width 69 height 33
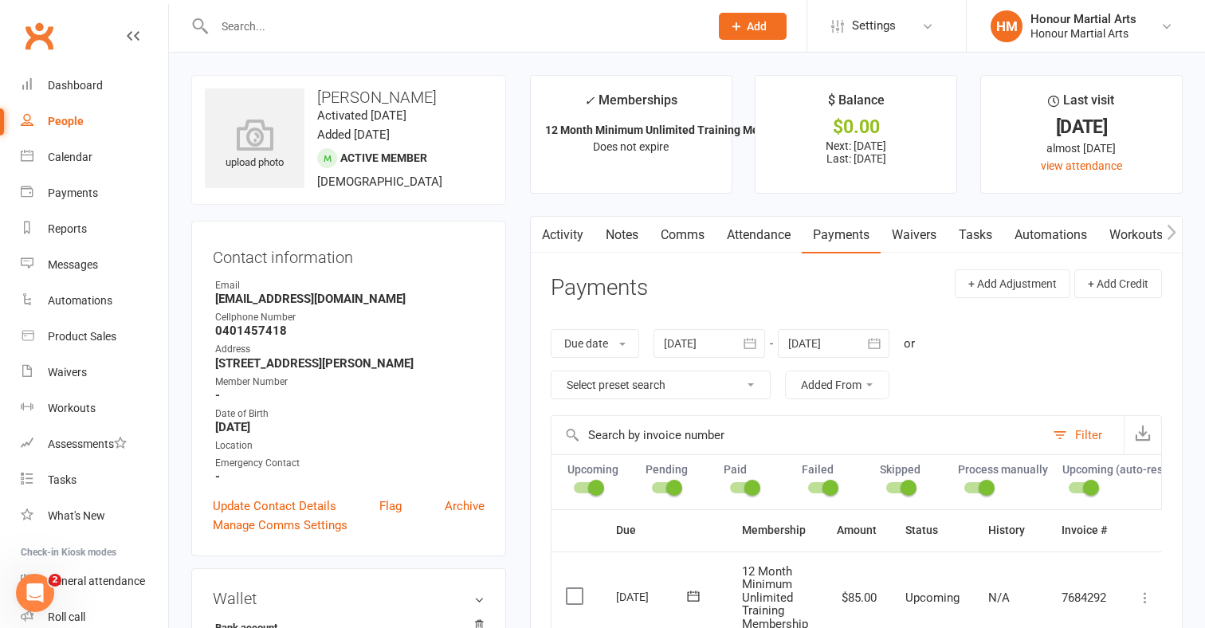
scroll to position [0, 0]
